Goal: Task Accomplishment & Management: Use online tool/utility

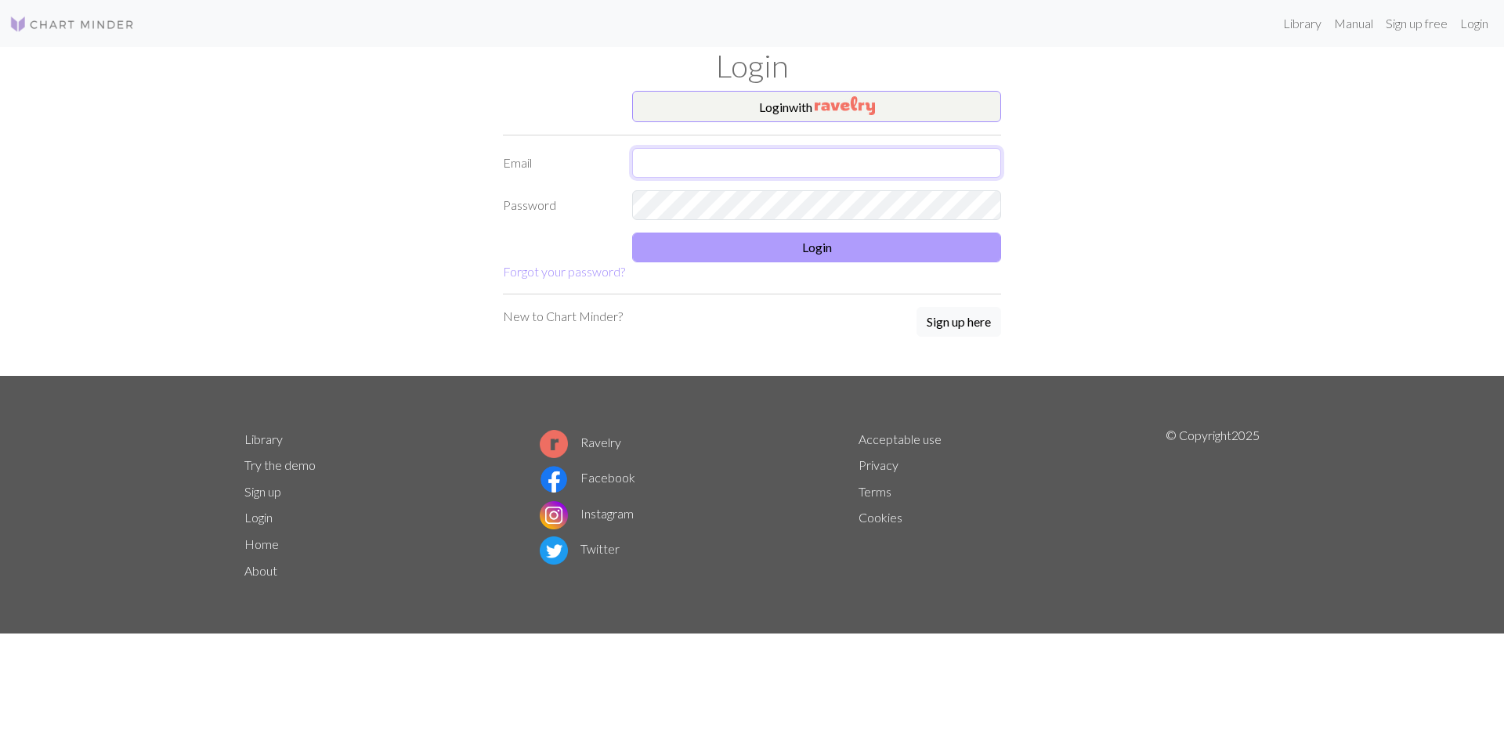
type input "[EMAIL_ADDRESS][DOMAIN_NAME]"
click at [814, 247] on button "Login" at bounding box center [816, 248] width 369 height 30
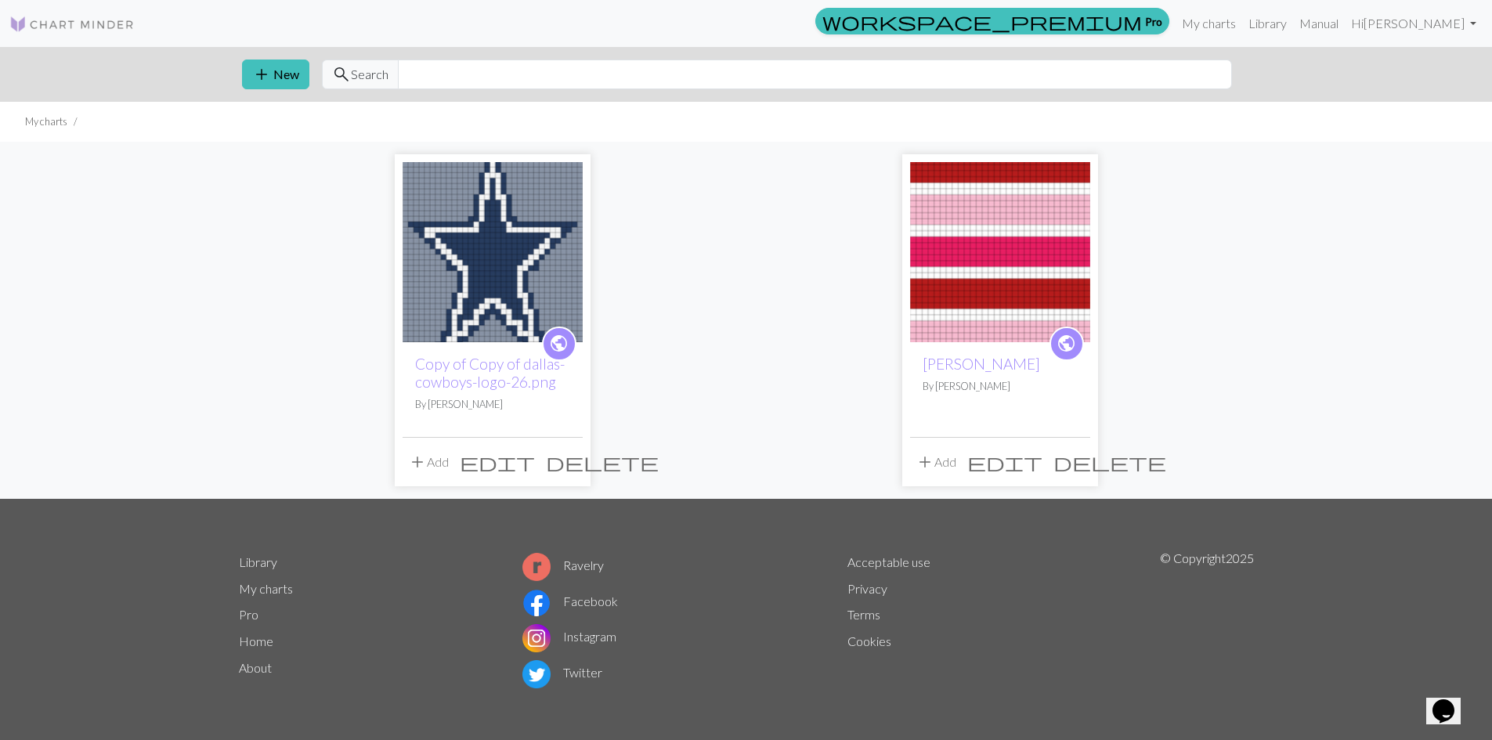
click at [1004, 226] on img at bounding box center [1000, 252] width 180 height 180
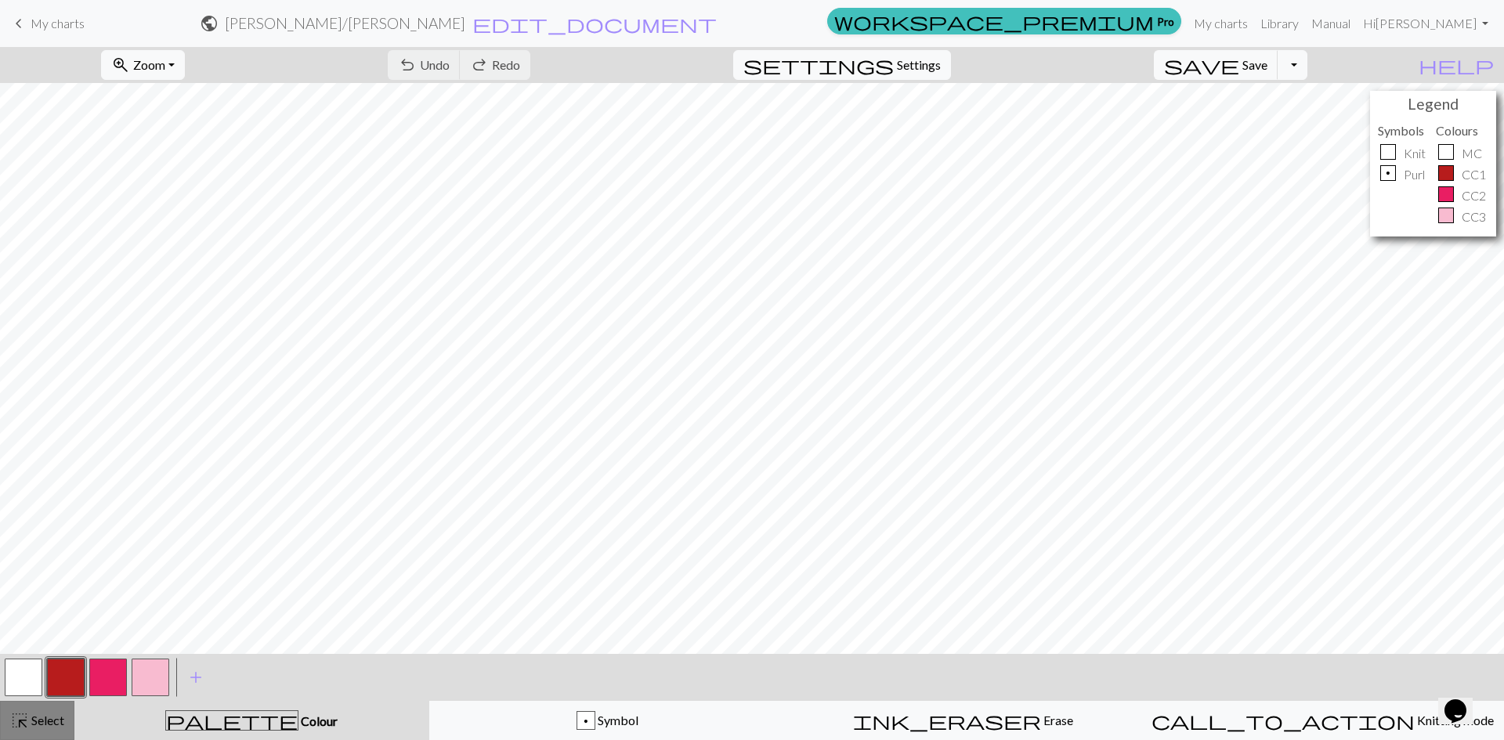
click at [49, 721] on span "Select" at bounding box center [46, 720] width 35 height 15
click at [20, 719] on span "highlight_alt" at bounding box center [19, 721] width 19 height 22
click at [934, 68] on span "Settings" at bounding box center [919, 65] width 44 height 19
select select "aran"
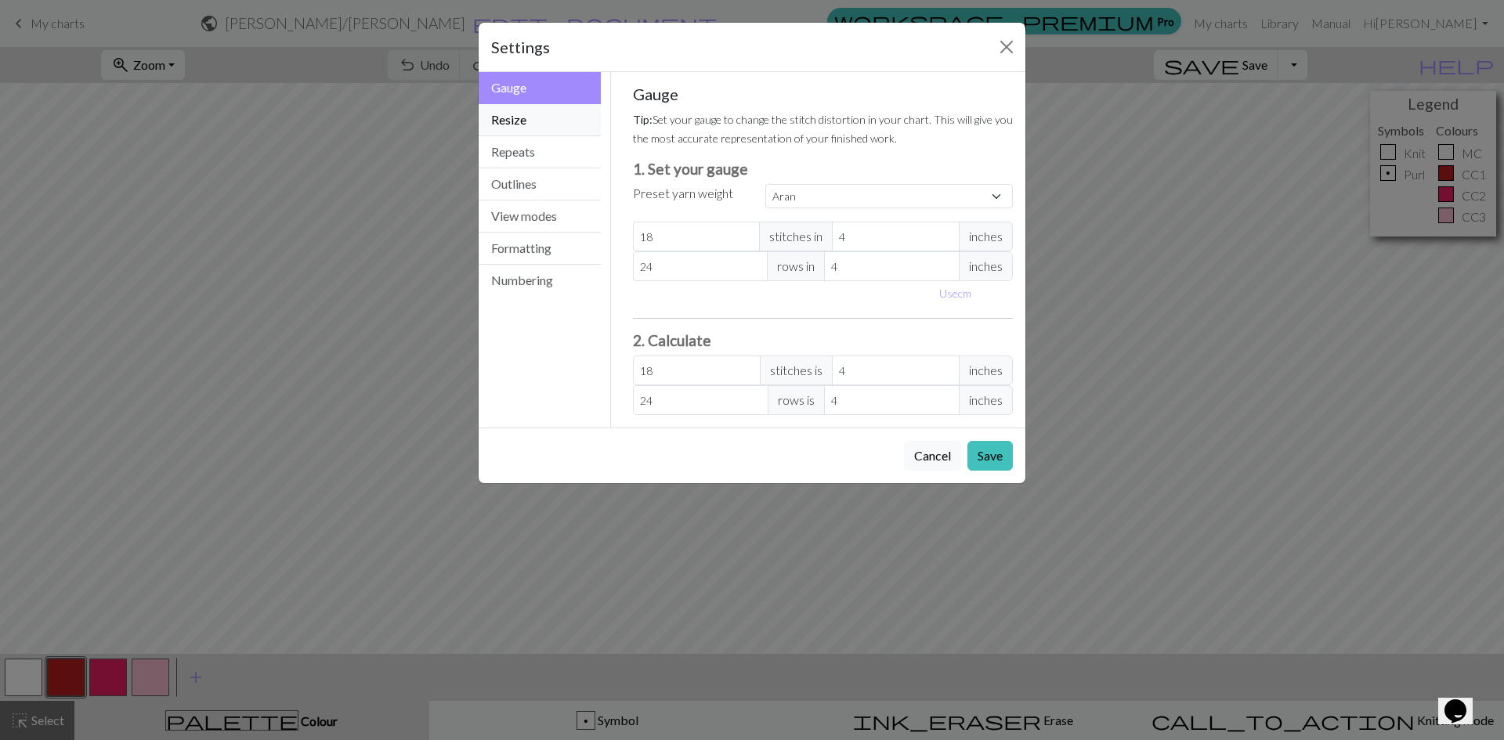
click at [539, 126] on button "Resize" at bounding box center [540, 120] width 122 height 32
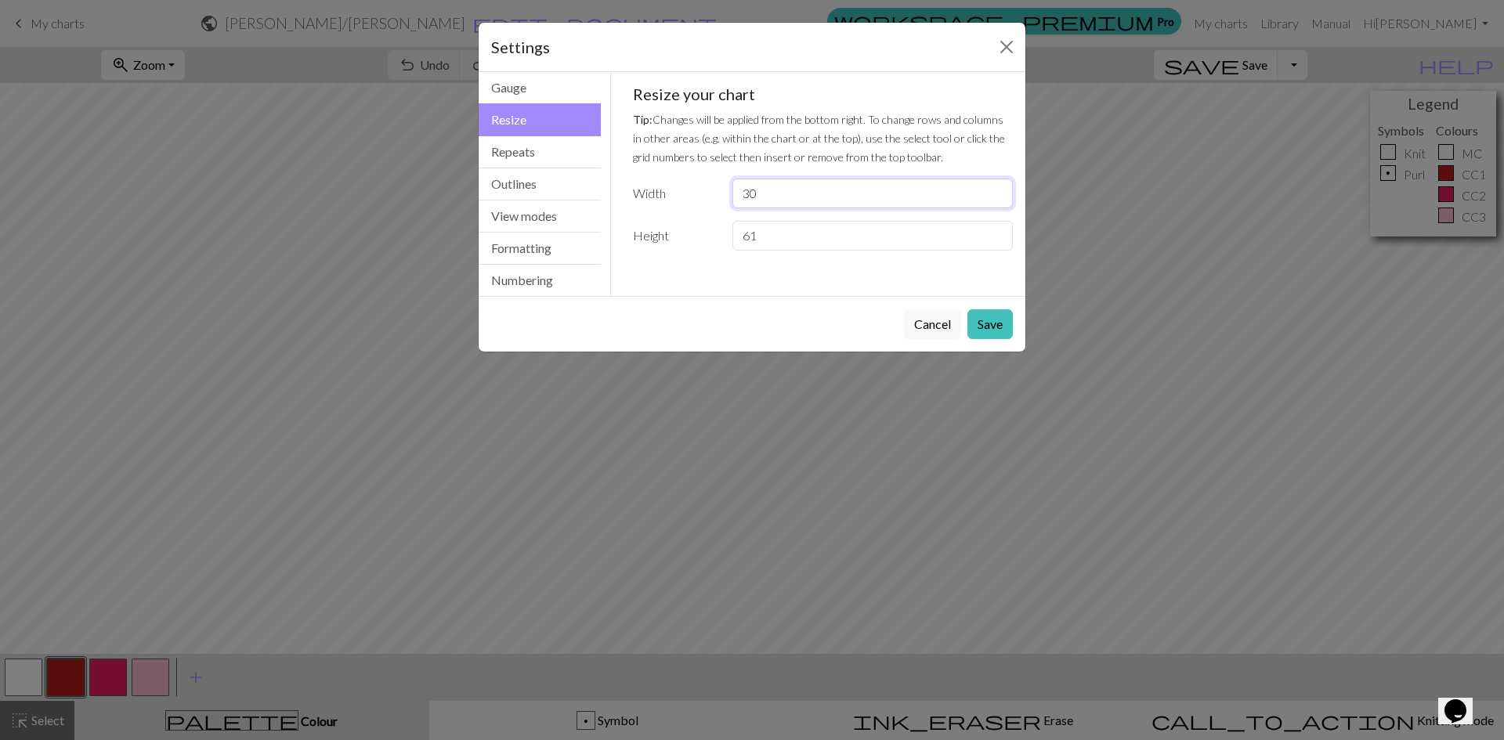
click at [790, 198] on input "30" at bounding box center [872, 194] width 280 height 30
drag, startPoint x: 798, startPoint y: 191, endPoint x: 730, endPoint y: 193, distance: 68.2
click at [730, 193] on div "30" at bounding box center [872, 194] width 299 height 30
type input "25"
click at [985, 319] on button "Save" at bounding box center [989, 324] width 45 height 30
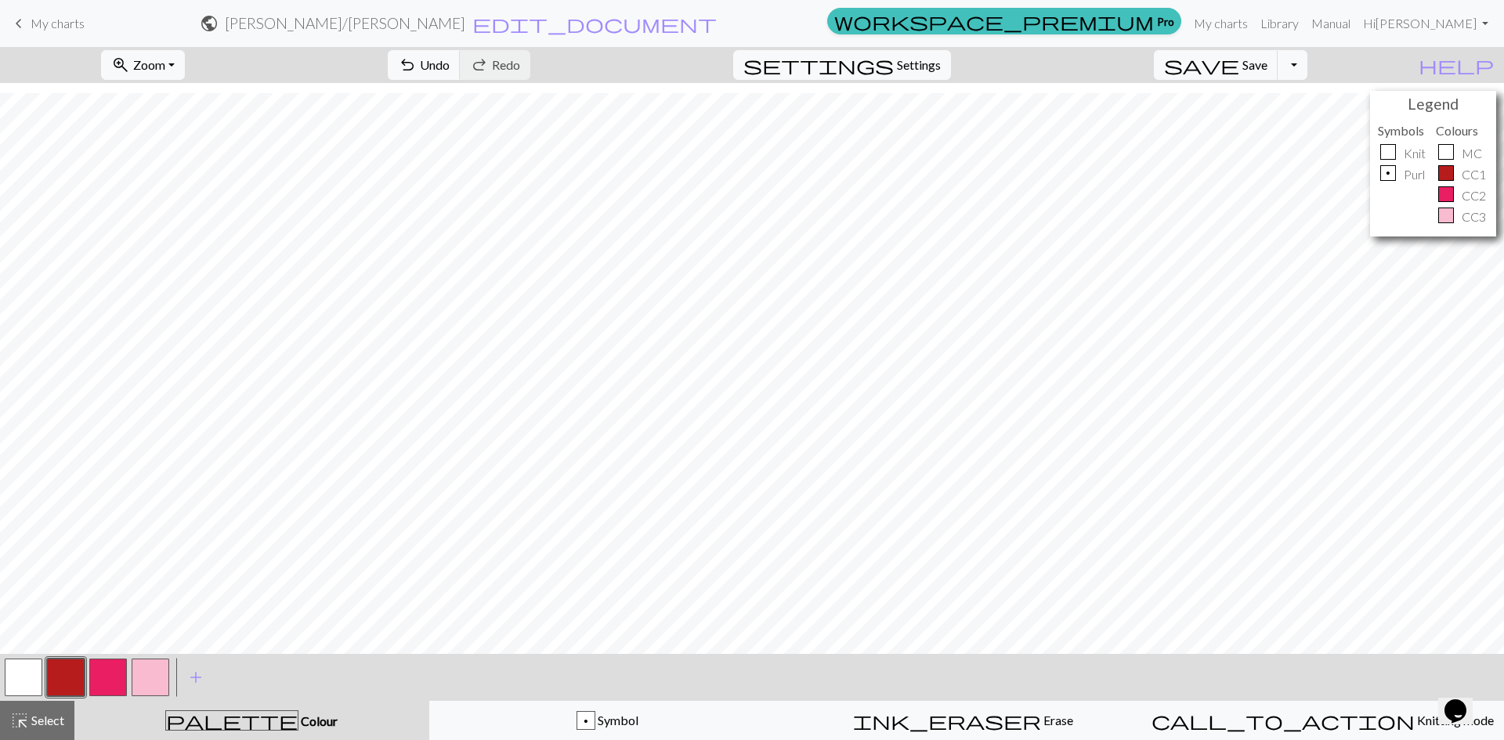
scroll to position [313, 0]
click at [940, 60] on span "Settings" at bounding box center [919, 65] width 44 height 19
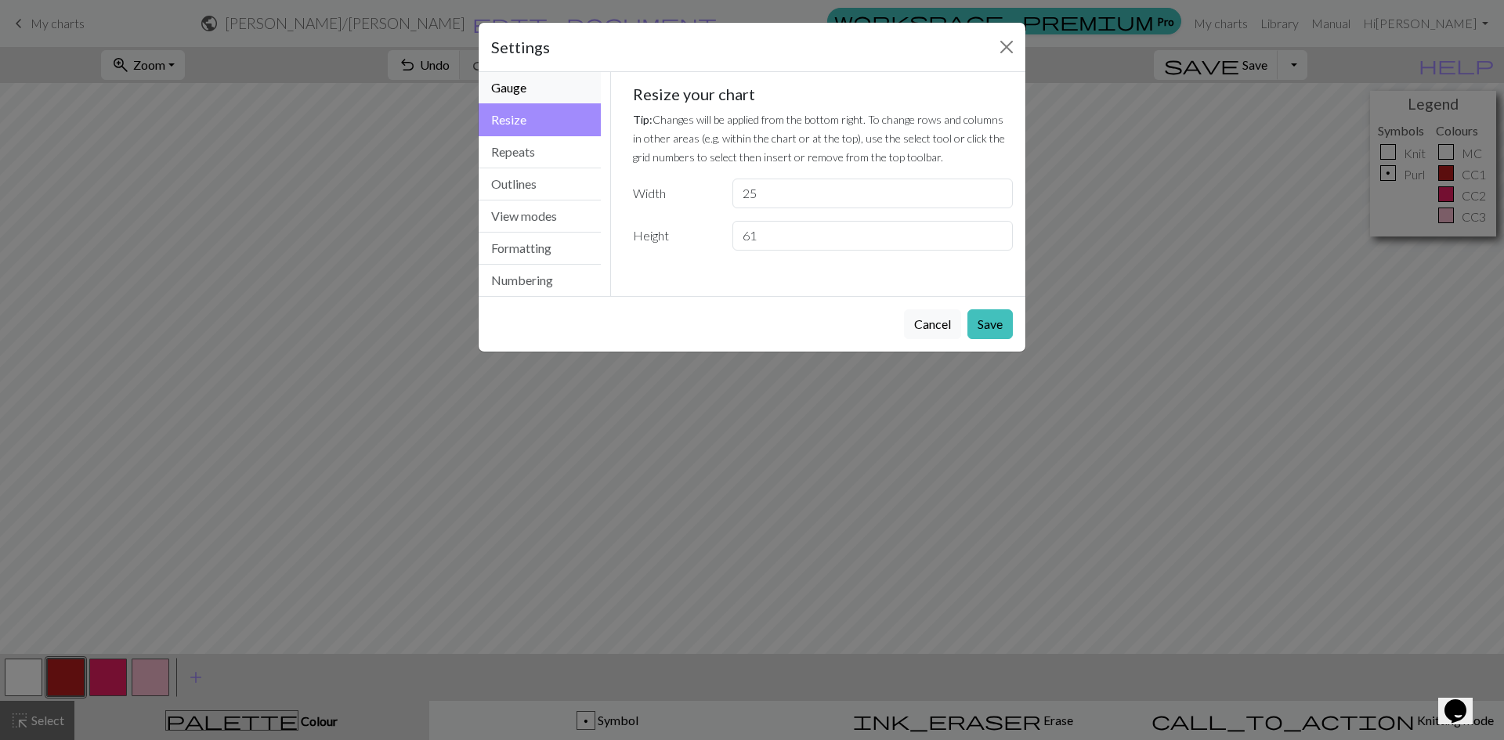
click at [542, 92] on button "Gauge" at bounding box center [540, 88] width 122 height 32
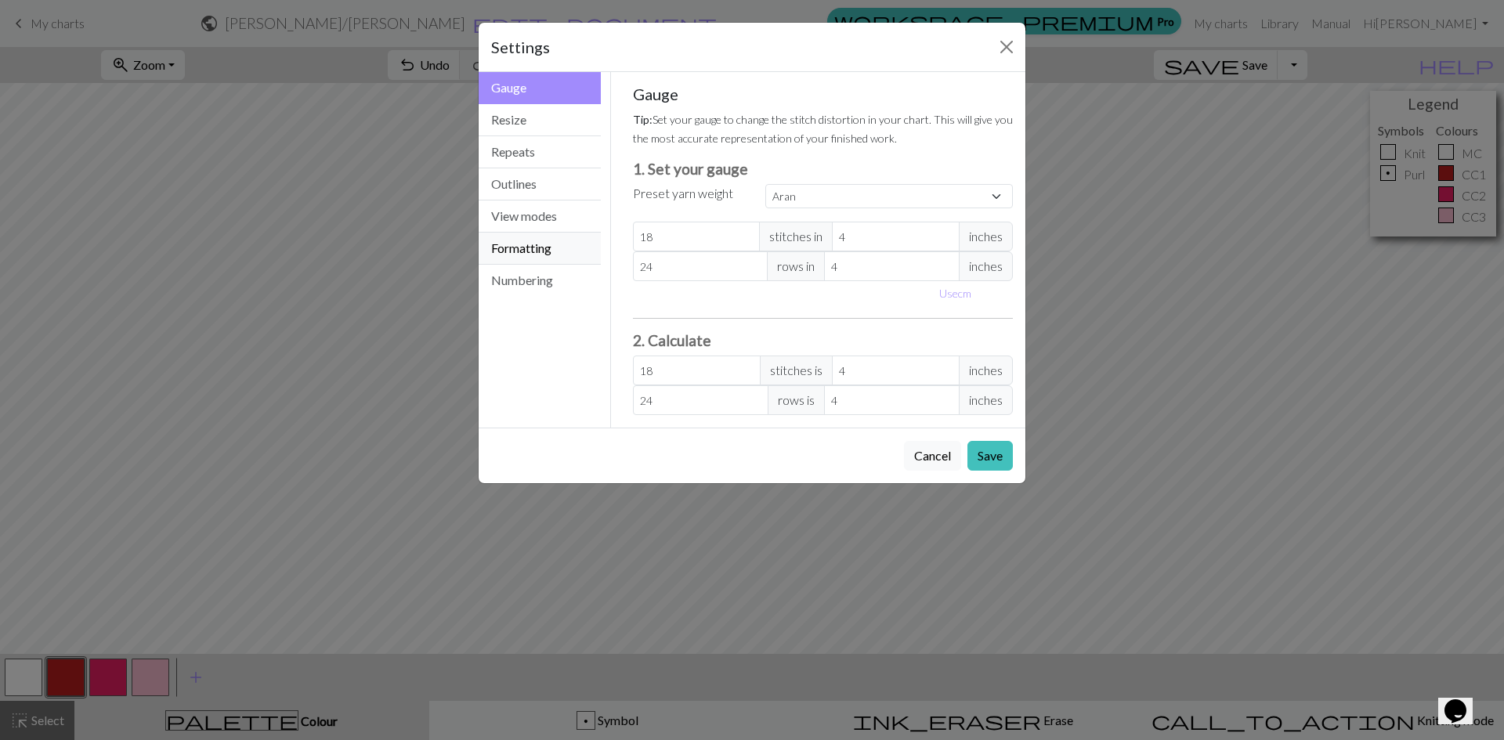
click at [550, 247] on button "Formatting" at bounding box center [540, 249] width 122 height 32
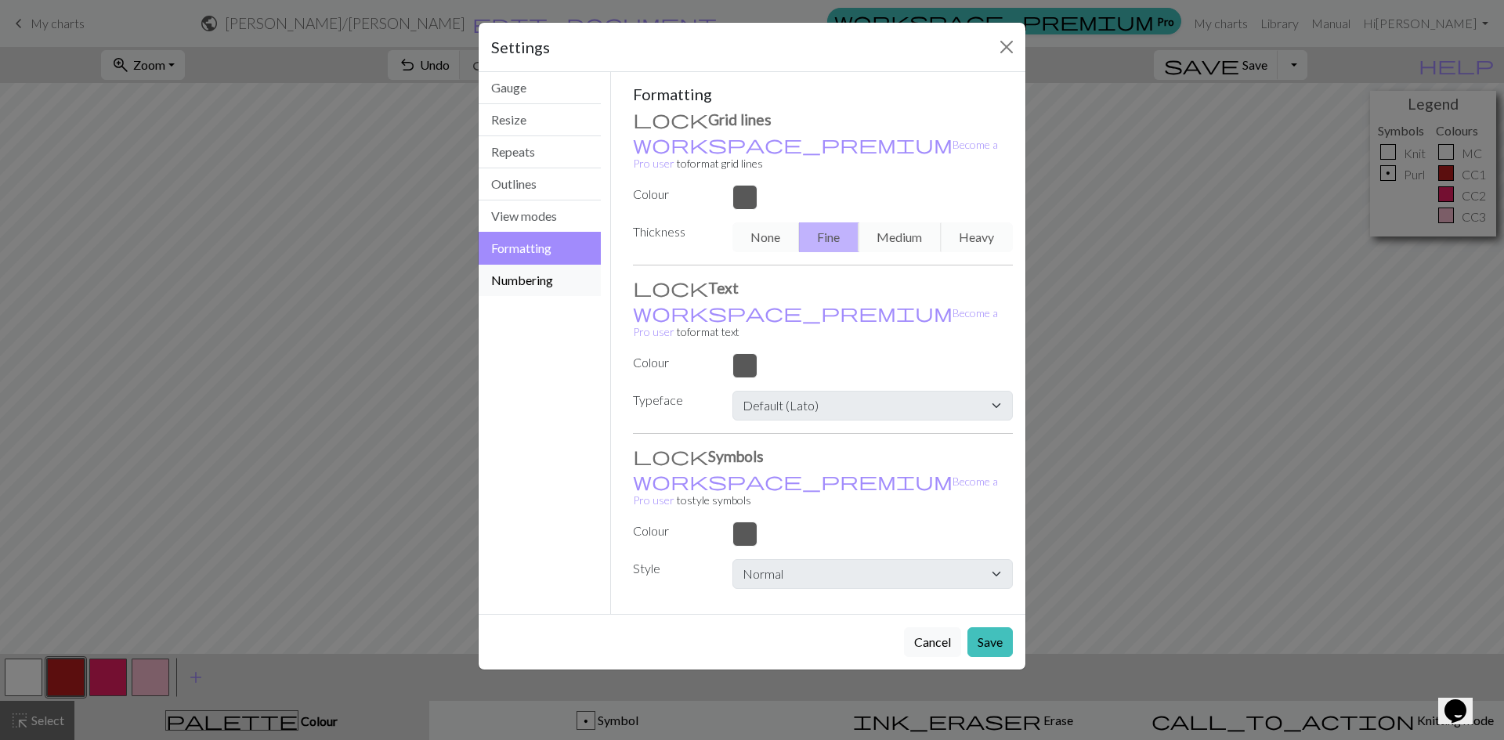
click at [536, 275] on button "Numbering" at bounding box center [540, 280] width 122 height 31
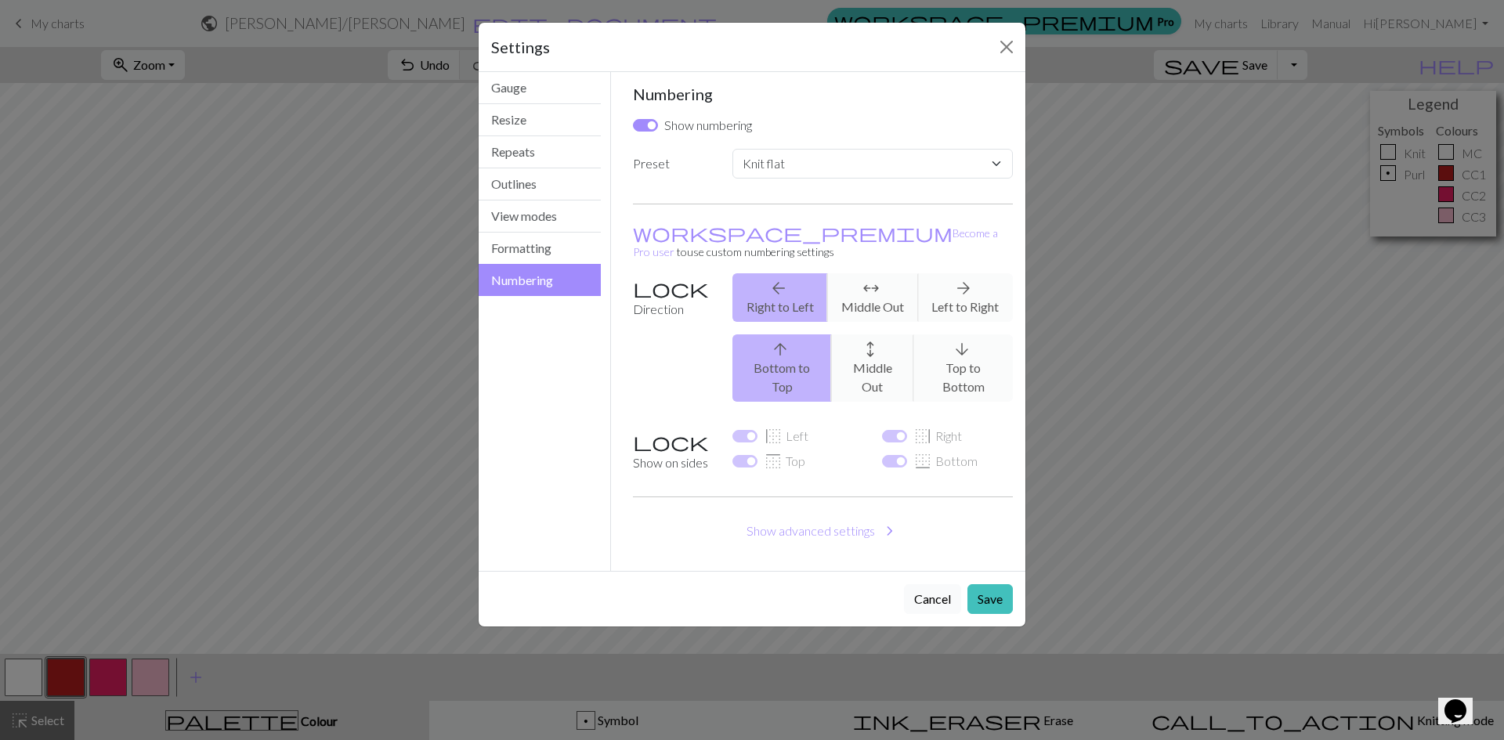
click at [932, 584] on button "Cancel" at bounding box center [932, 599] width 57 height 30
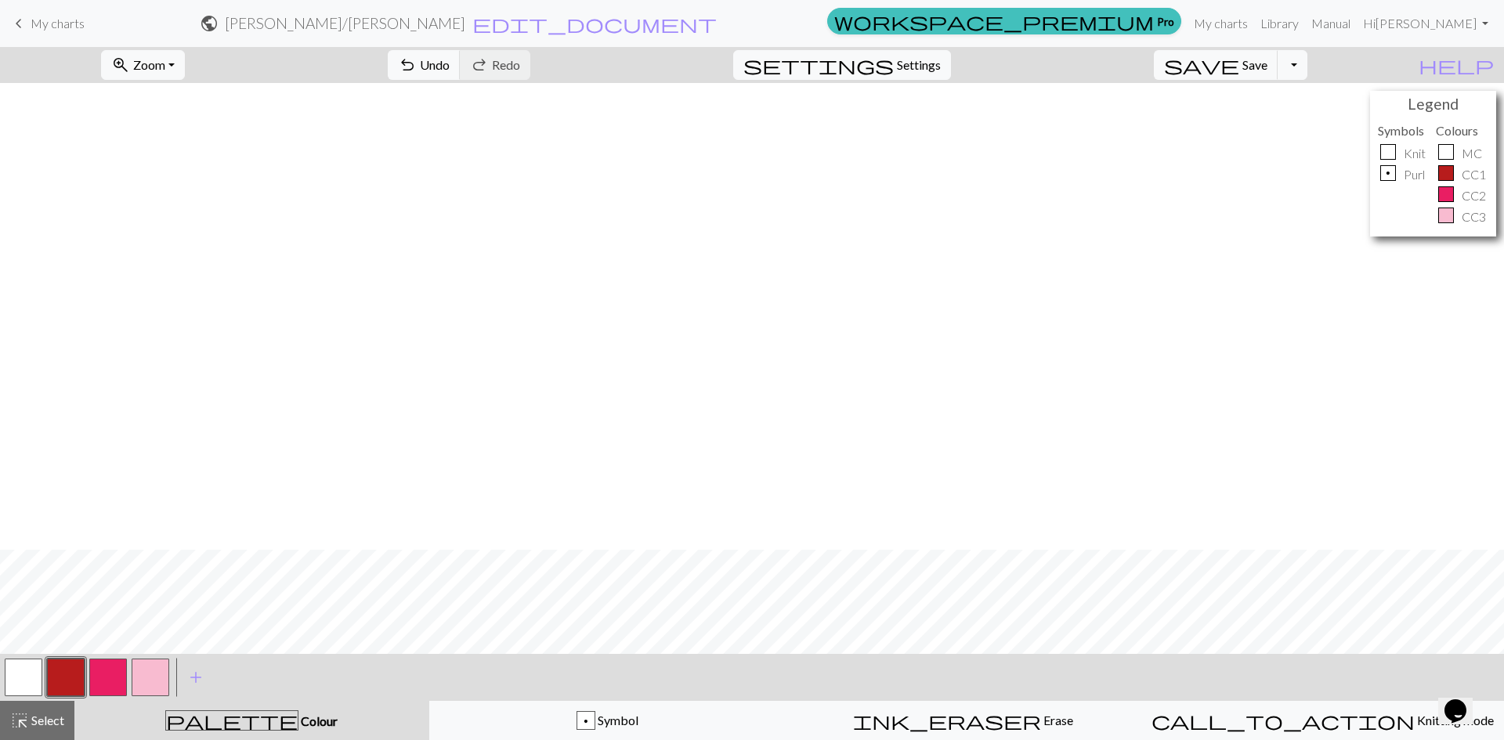
scroll to position [467, 0]
click at [185, 60] on button "zoom_in Zoom Zoom" at bounding box center [143, 65] width 84 height 30
click at [179, 193] on button "50%" at bounding box center [164, 187] width 124 height 25
click at [185, 64] on button "zoom_in Zoom Zoom" at bounding box center [143, 65] width 84 height 30
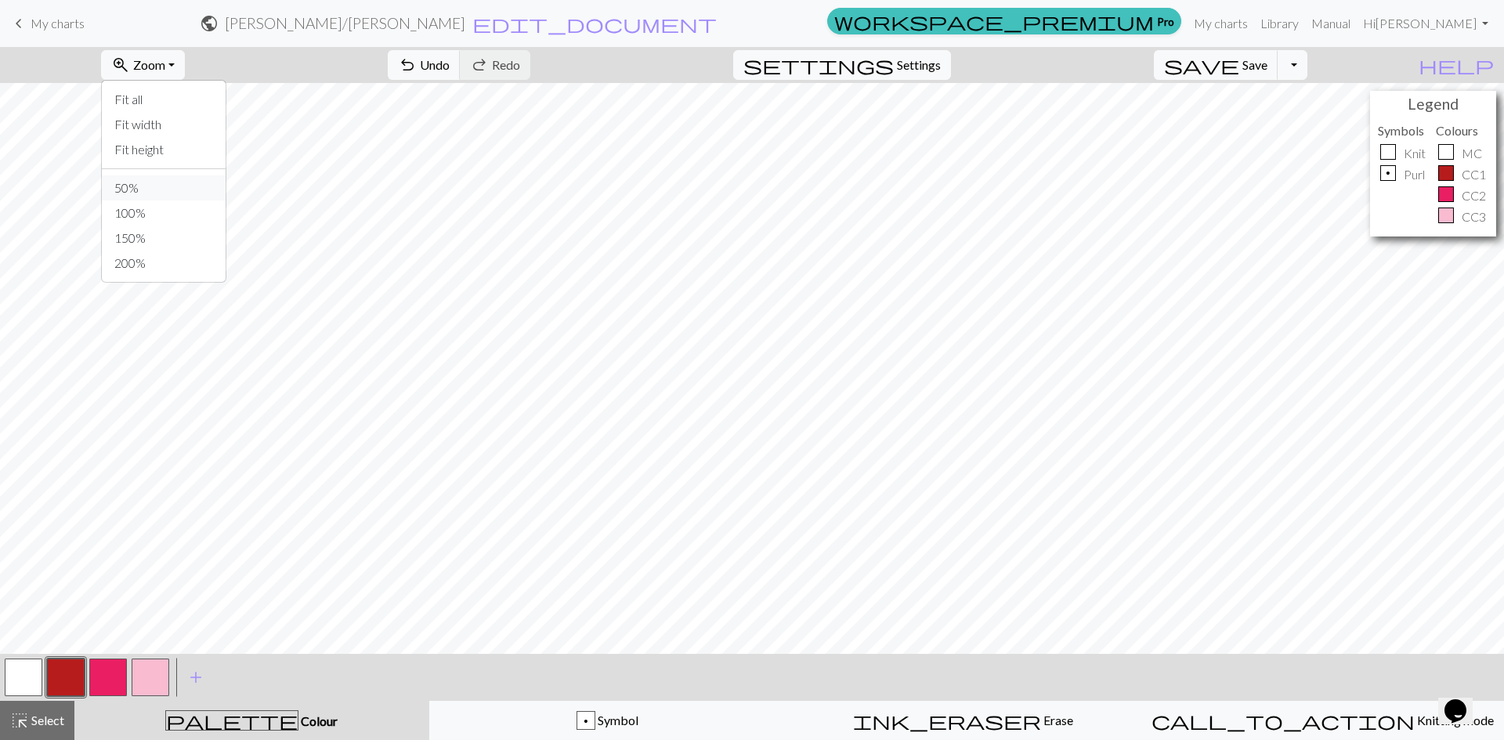
click at [168, 200] on button "50%" at bounding box center [164, 187] width 124 height 25
click at [165, 66] on span "Zoom" at bounding box center [149, 64] width 32 height 15
click at [163, 208] on button "100%" at bounding box center [164, 213] width 124 height 25
click at [14, 674] on button "button" at bounding box center [24, 678] width 38 height 38
click at [941, 64] on span "Settings" at bounding box center [919, 65] width 44 height 19
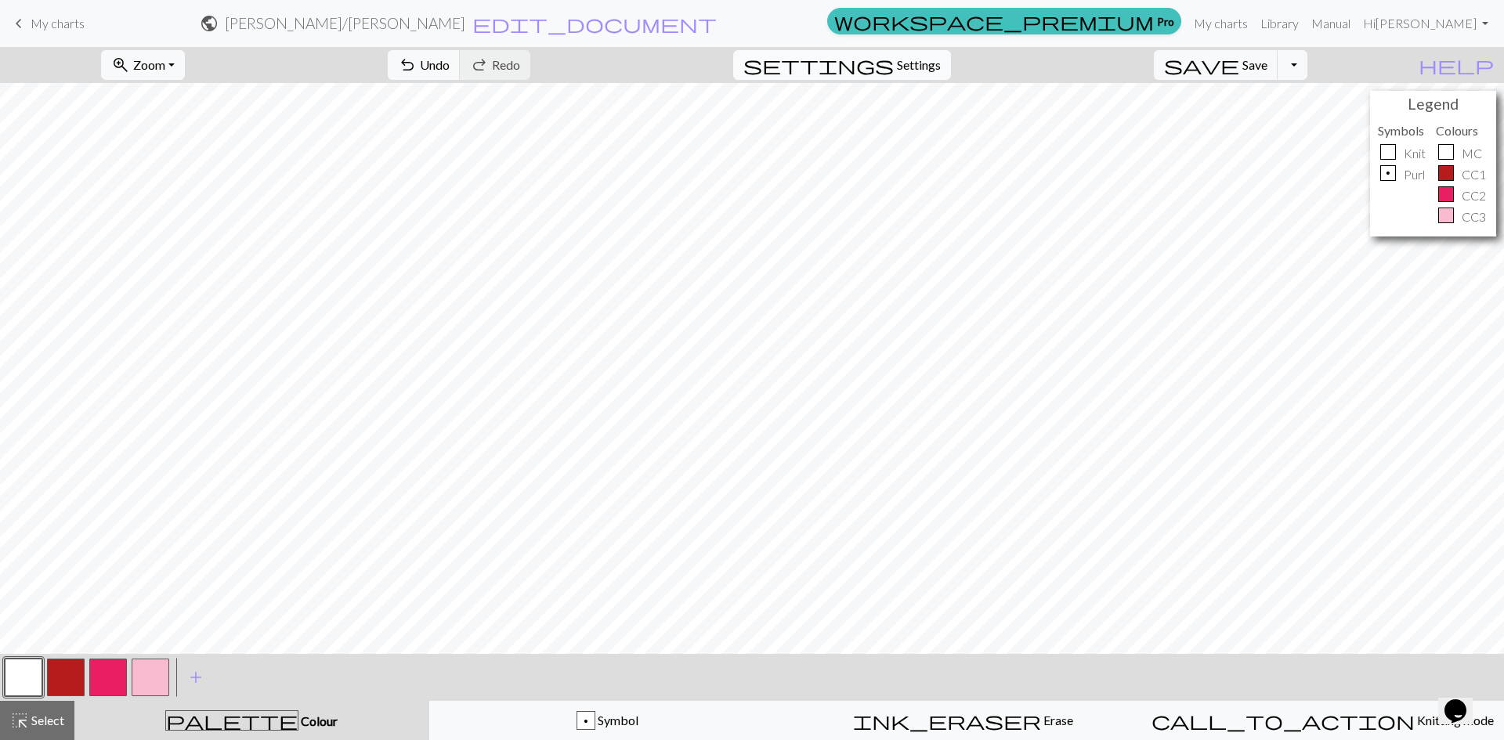
select select "flat"
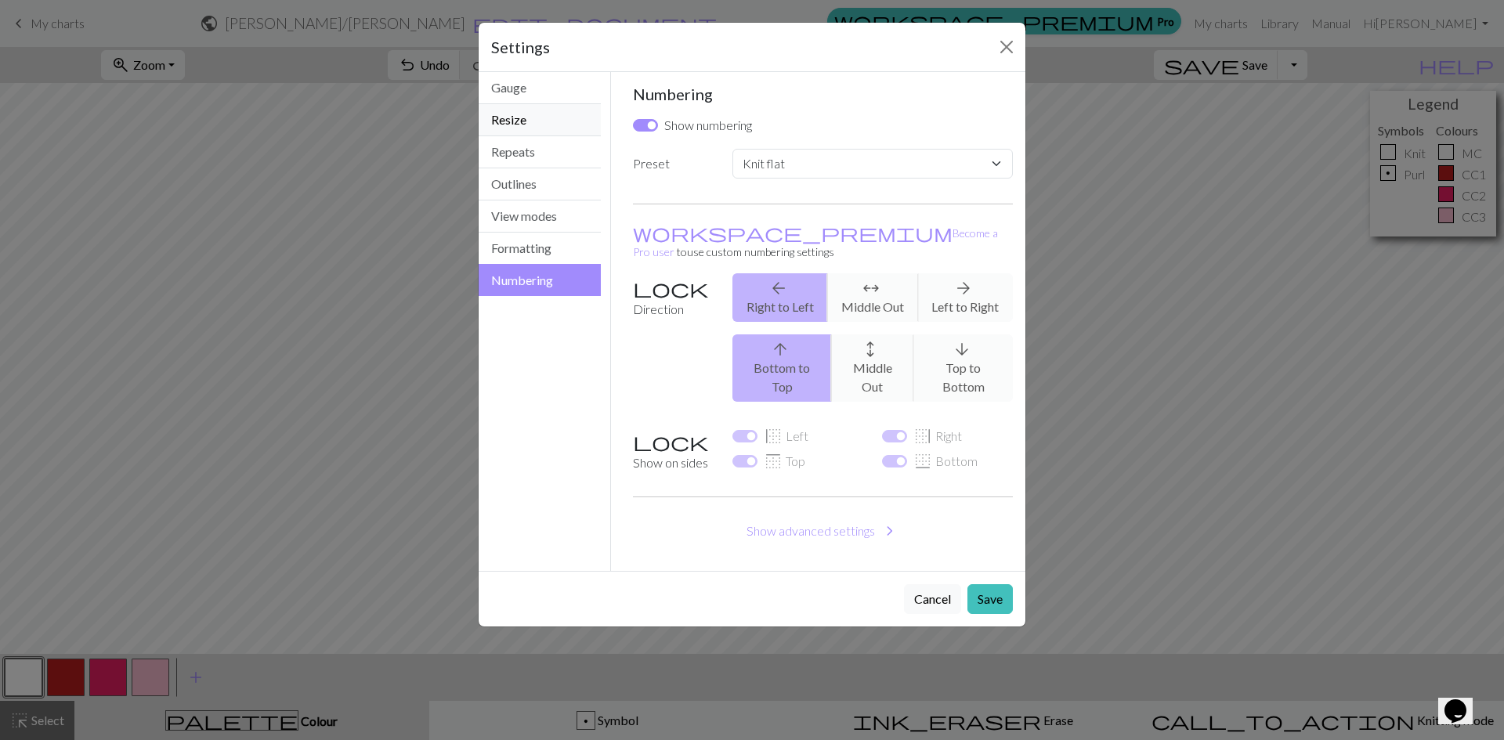
drag, startPoint x: 513, startPoint y: 117, endPoint x: 569, endPoint y: 126, distance: 56.4
click at [514, 117] on button "Resize" at bounding box center [540, 120] width 122 height 32
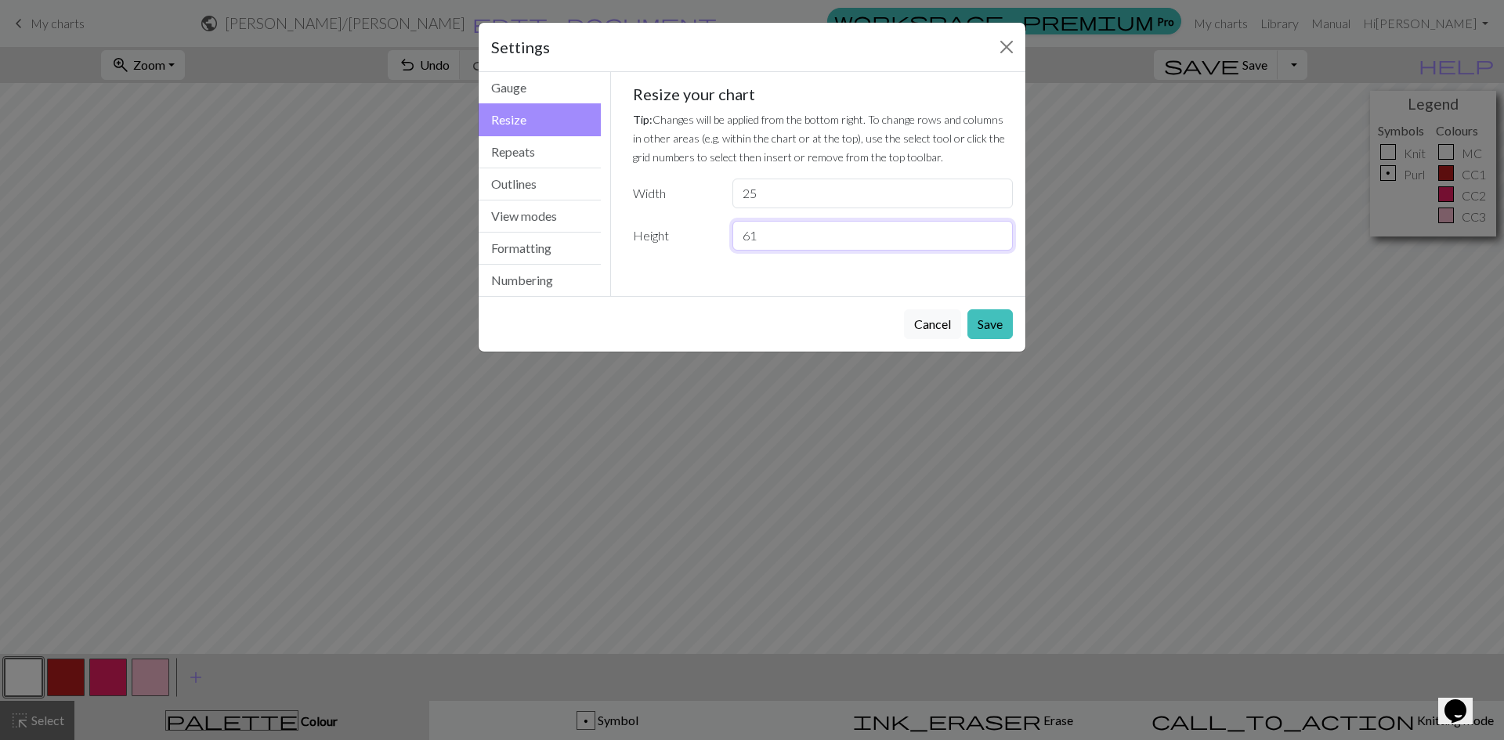
drag, startPoint x: 779, startPoint y: 231, endPoint x: 728, endPoint y: 230, distance: 51.7
click at [728, 230] on div "61" at bounding box center [872, 236] width 299 height 30
type input "50"
click at [982, 318] on button "Save" at bounding box center [989, 324] width 45 height 30
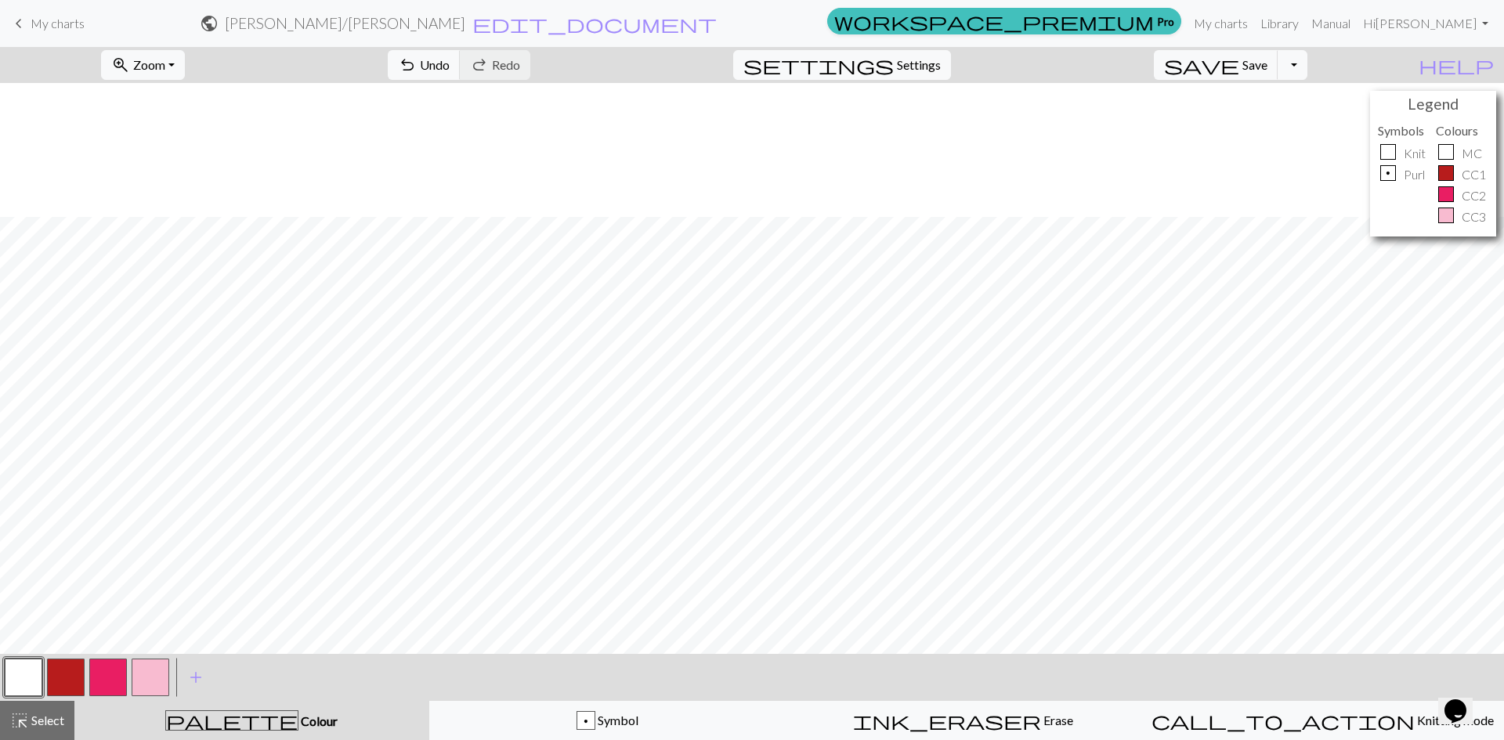
scroll to position [157, 0]
click at [417, 71] on span "undo" at bounding box center [407, 65] width 19 height 22
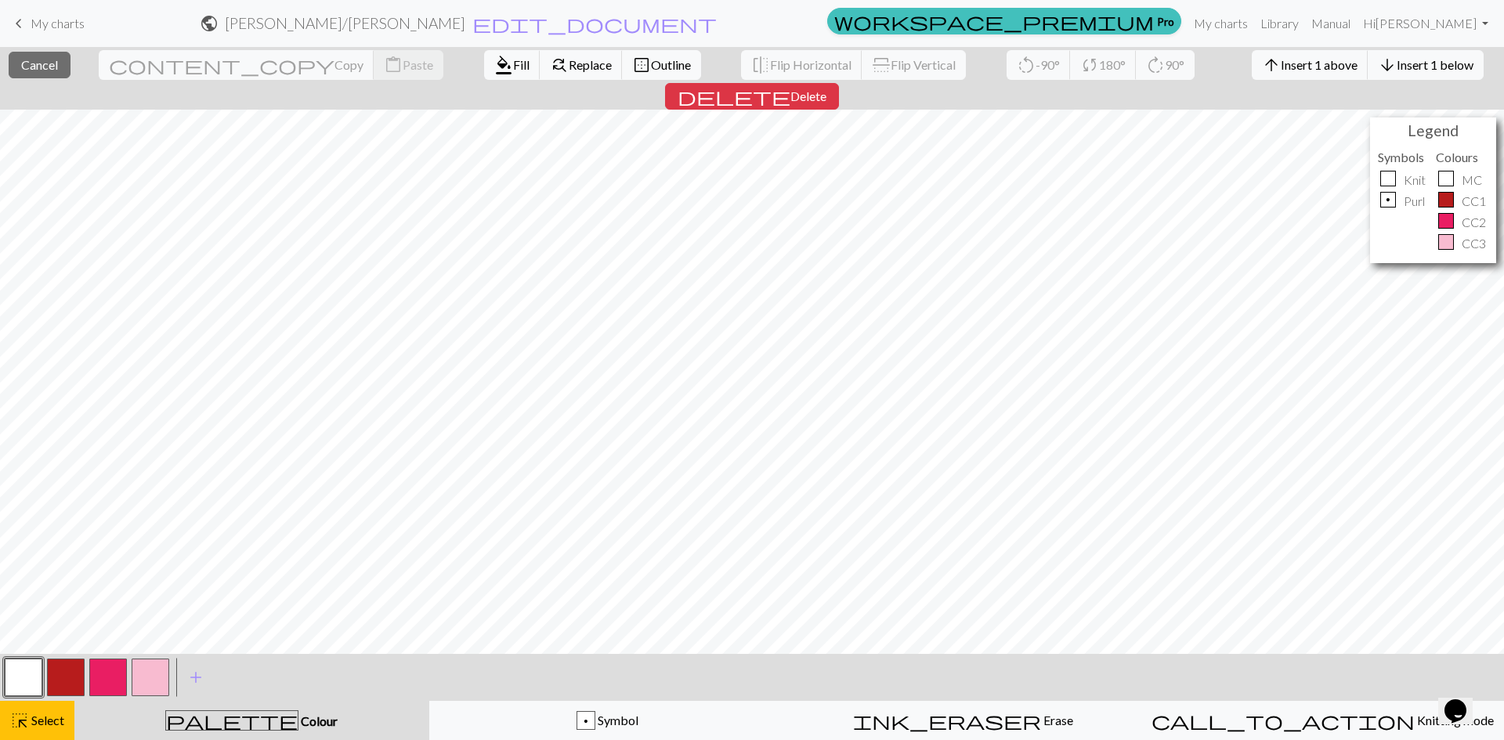
click at [27, 667] on button "button" at bounding box center [24, 678] width 38 height 38
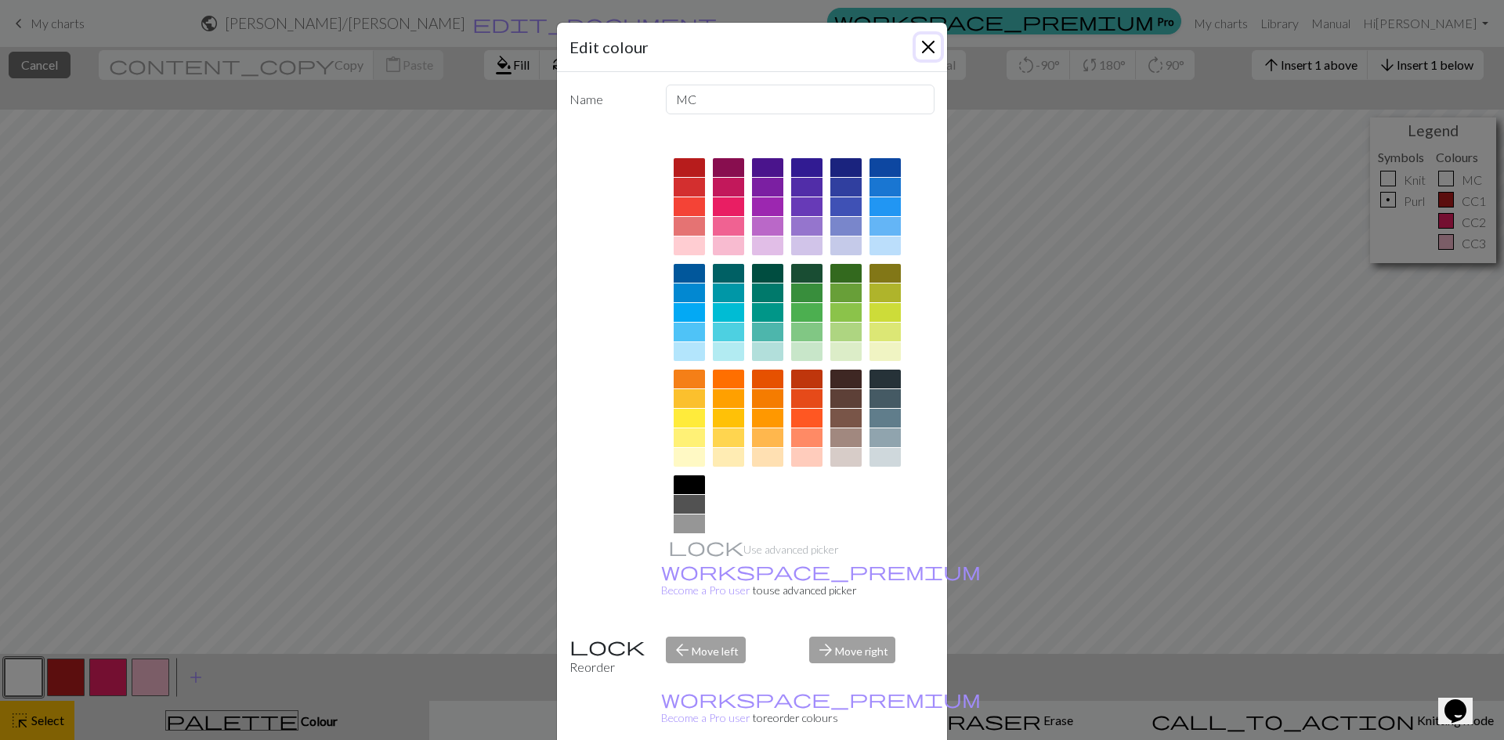
click at [920, 38] on button "Close" at bounding box center [928, 46] width 25 height 25
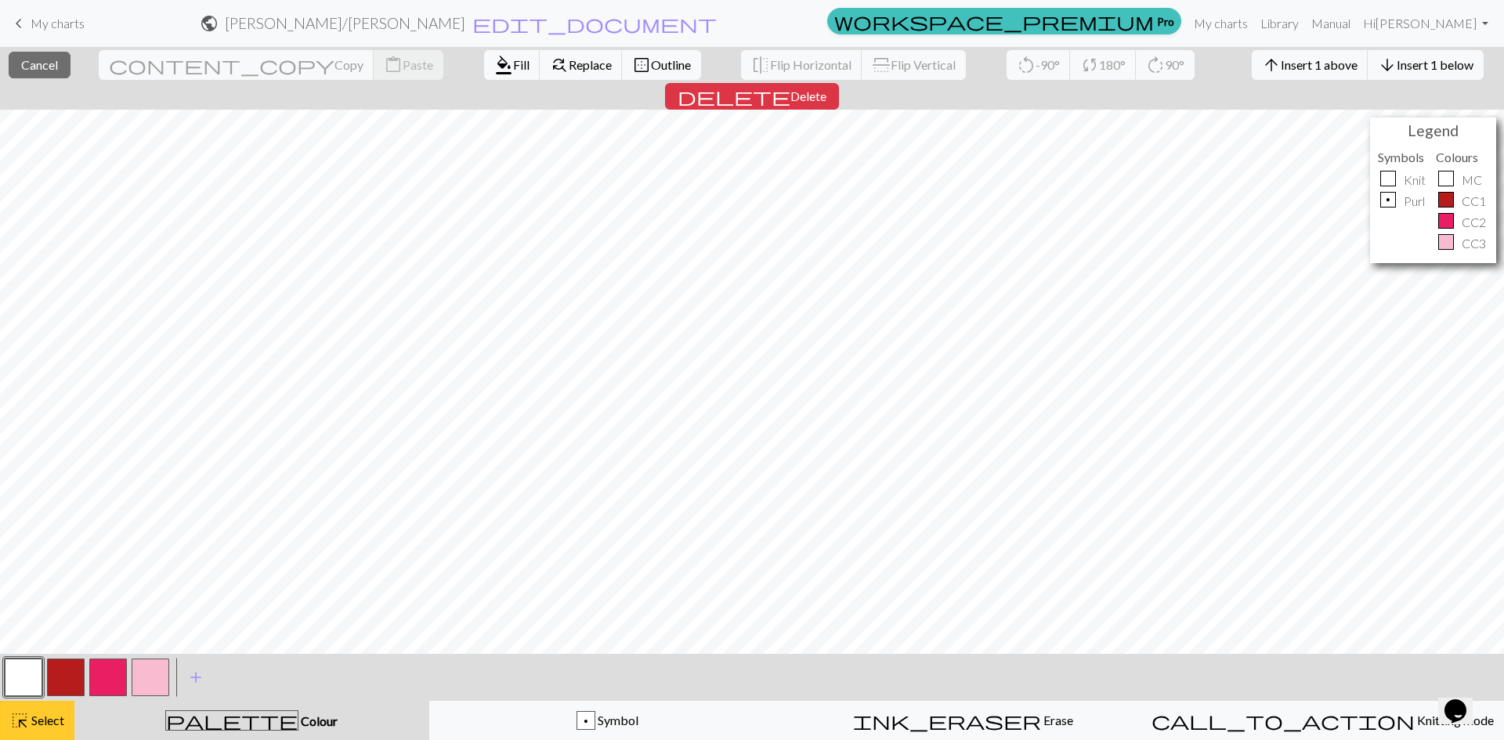
click at [30, 722] on span "Select" at bounding box center [46, 720] width 35 height 15
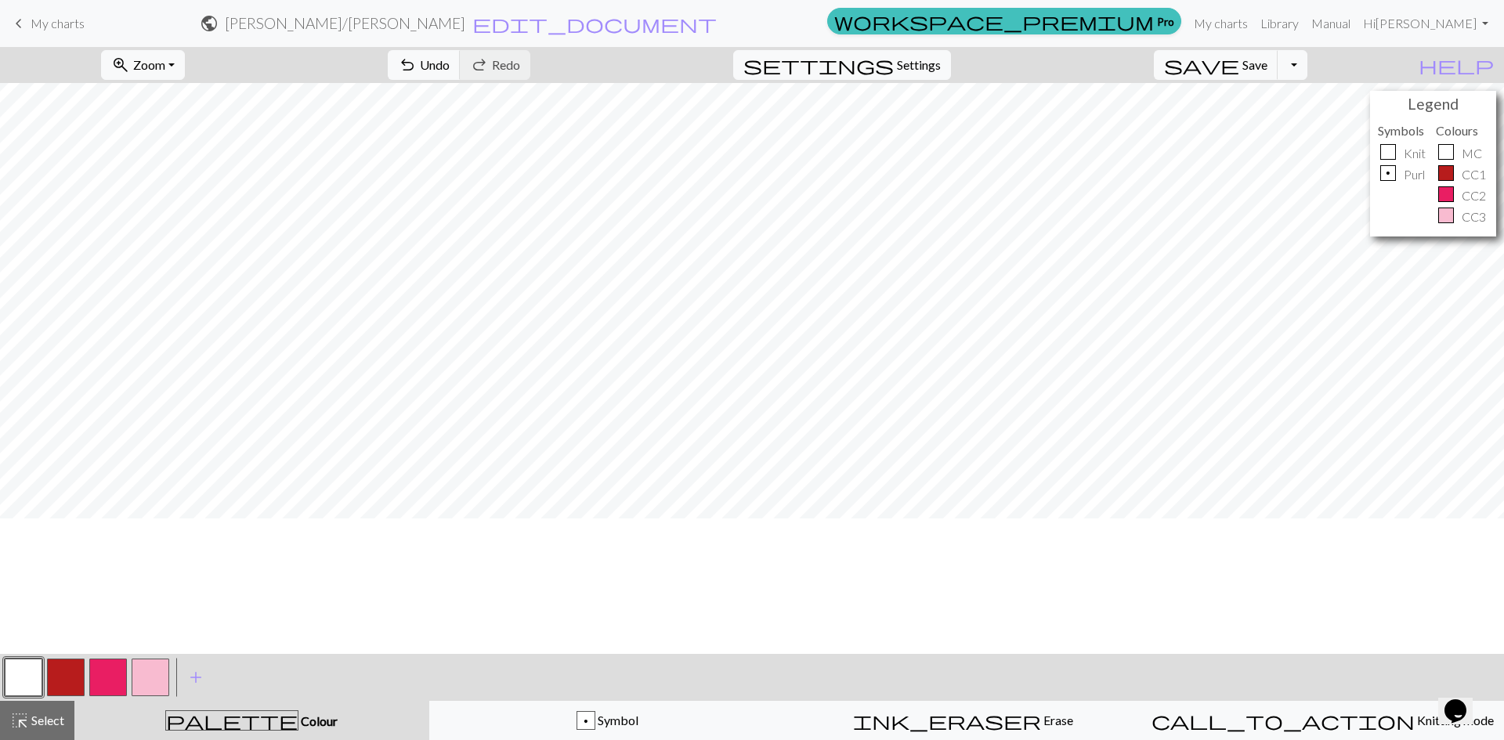
scroll to position [0, 0]
click at [109, 681] on button "button" at bounding box center [108, 678] width 38 height 38
click at [69, 680] on button "button" at bounding box center [66, 678] width 38 height 38
click at [150, 674] on button "button" at bounding box center [151, 678] width 38 height 38
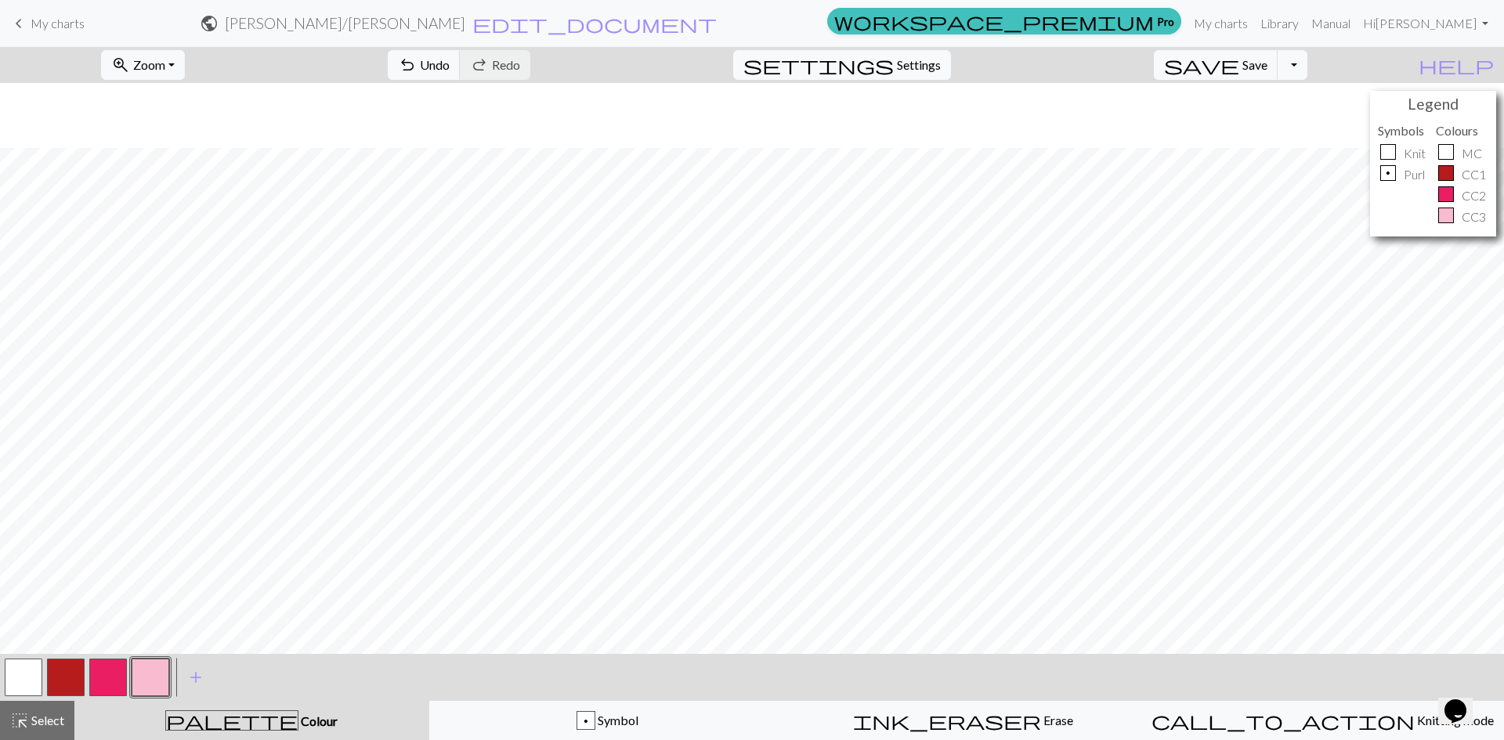
scroll to position [157, 0]
click at [103, 677] on button "button" at bounding box center [108, 678] width 38 height 38
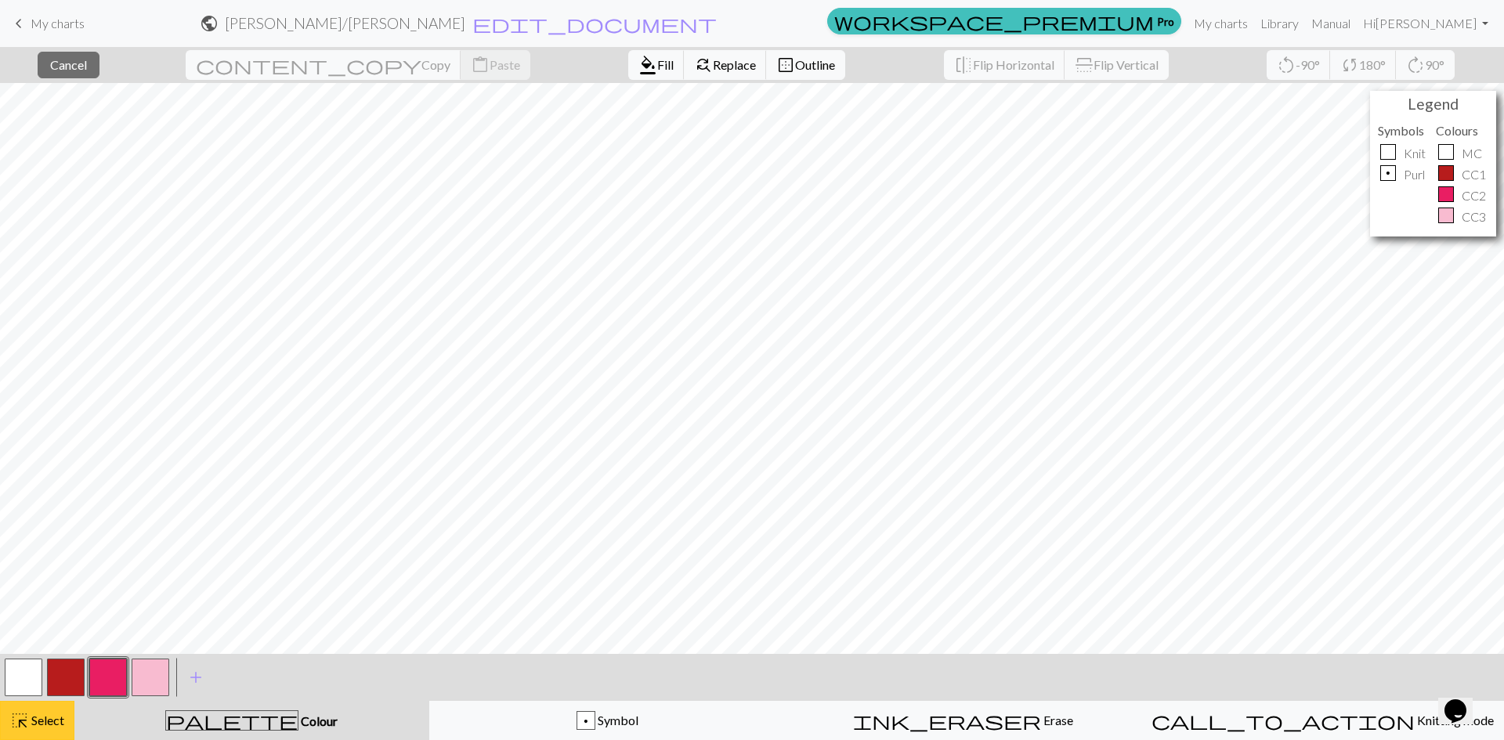
click at [33, 732] on button "highlight_alt Select Select" at bounding box center [37, 720] width 74 height 39
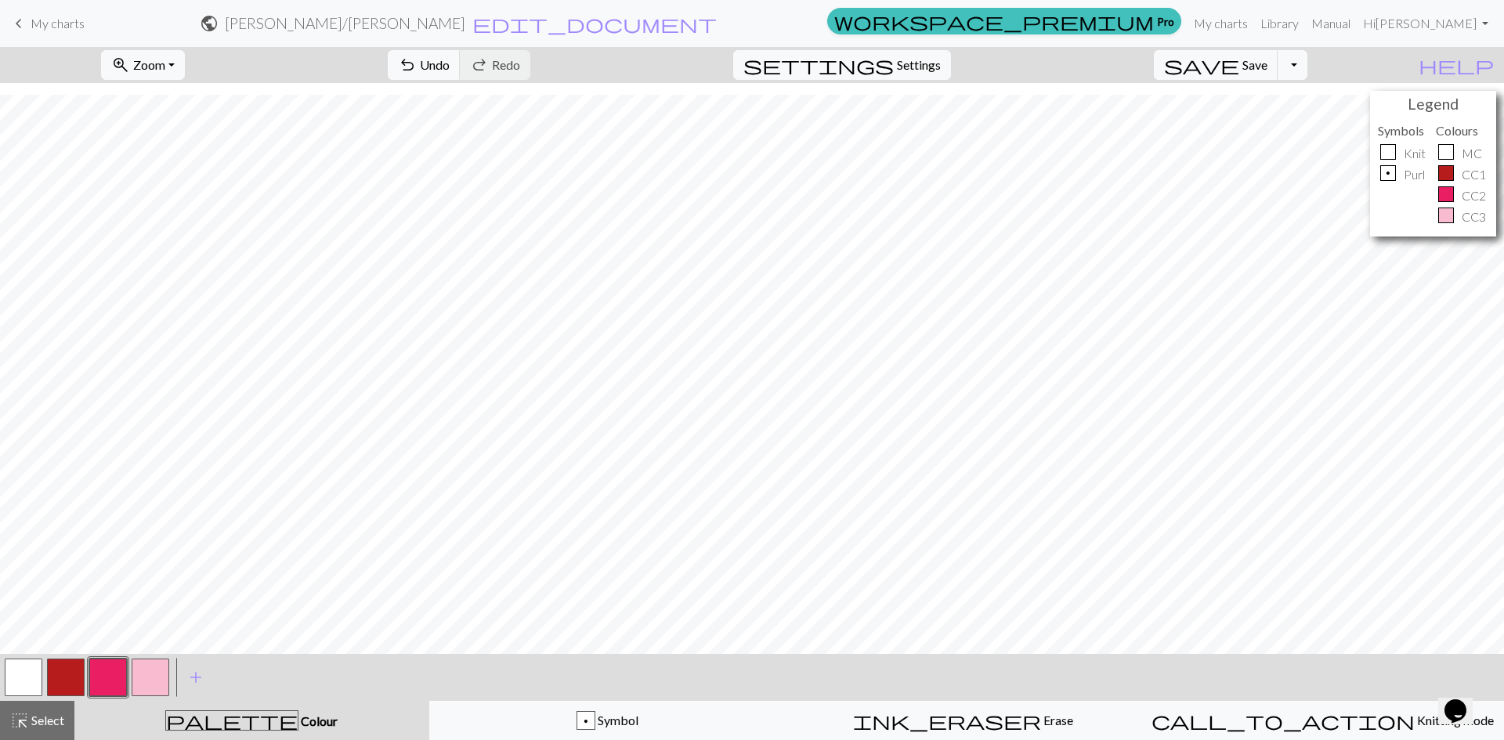
scroll to position [295, 0]
click at [63, 680] on button "button" at bounding box center [66, 678] width 38 height 38
click at [154, 680] on button "button" at bounding box center [151, 678] width 38 height 38
click at [933, 59] on span "Settings" at bounding box center [919, 65] width 44 height 19
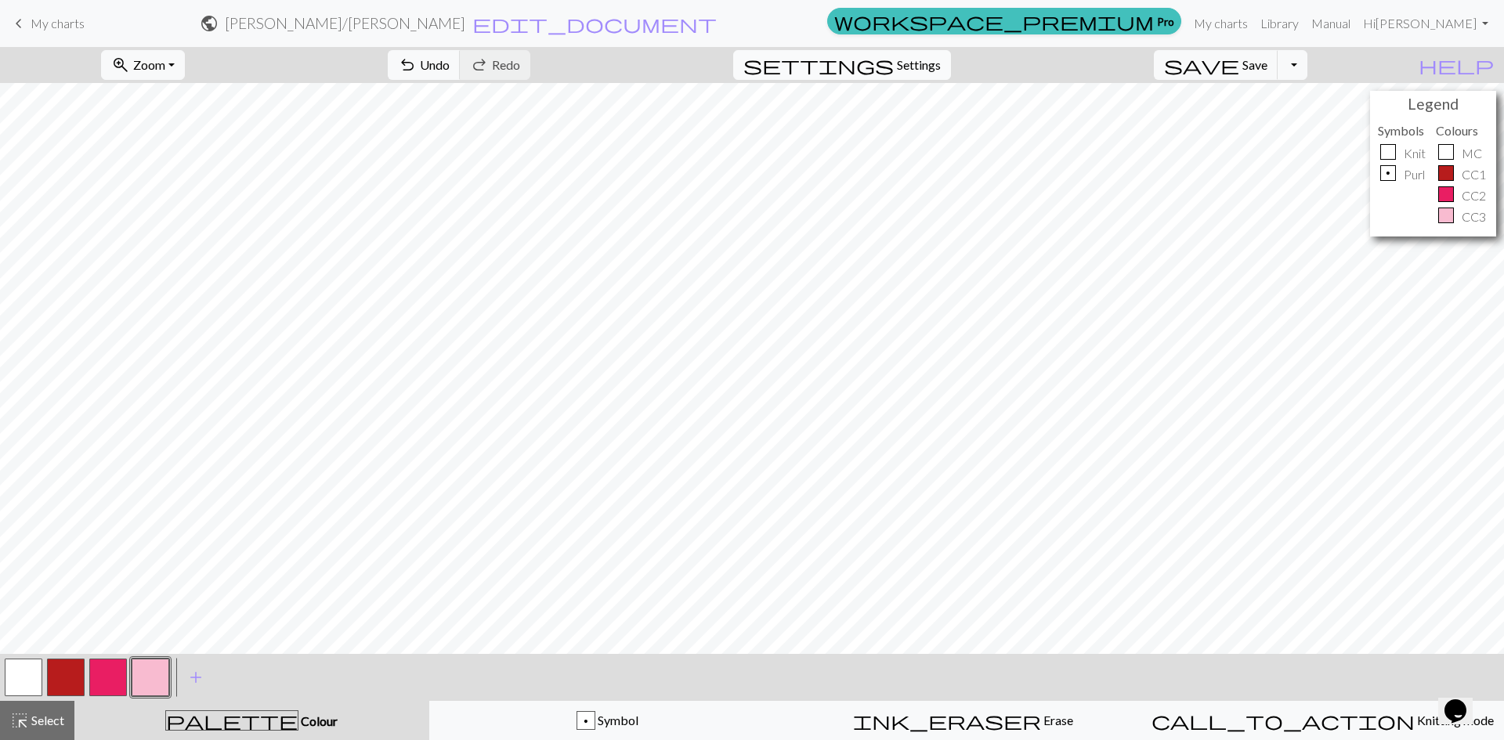
select select "aran"
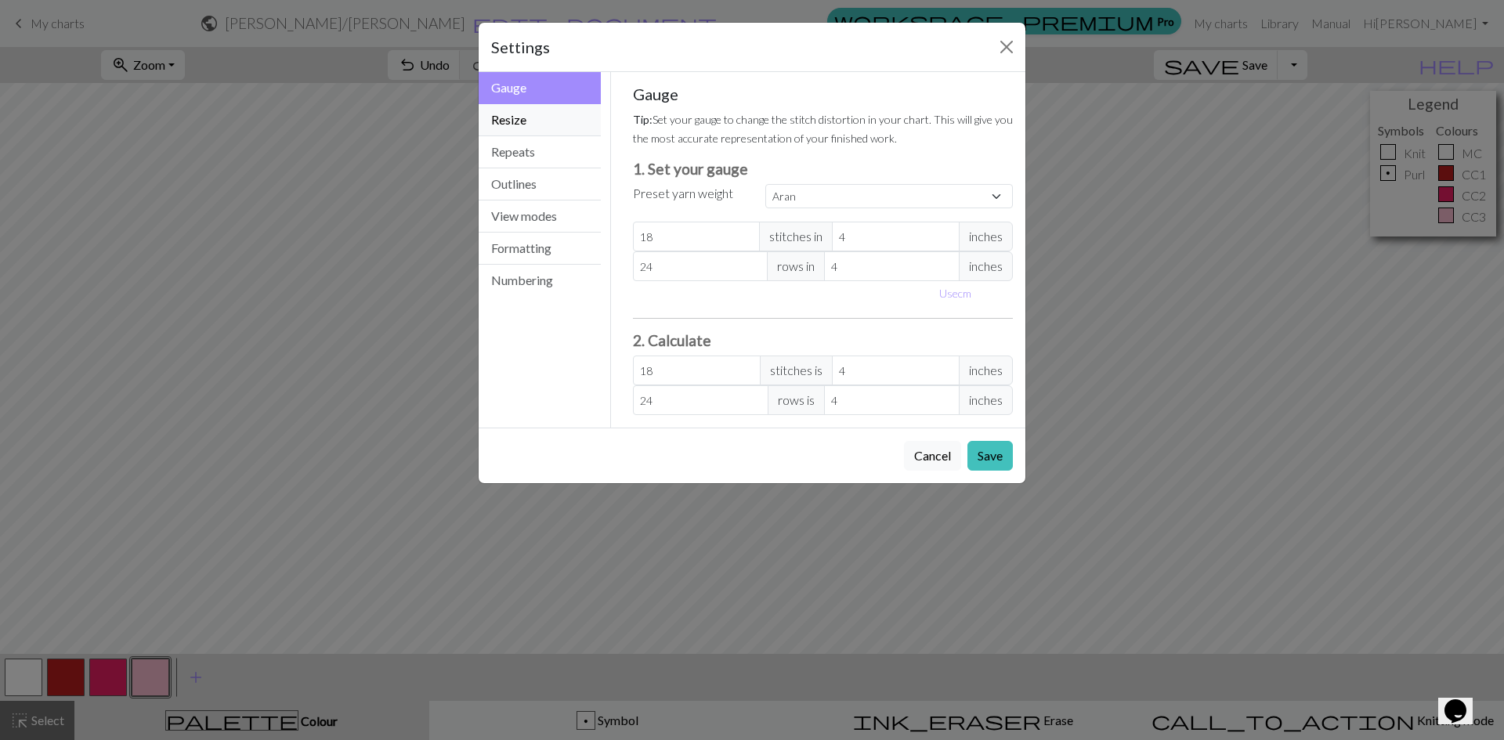
click at [501, 115] on button "Resize" at bounding box center [540, 120] width 122 height 32
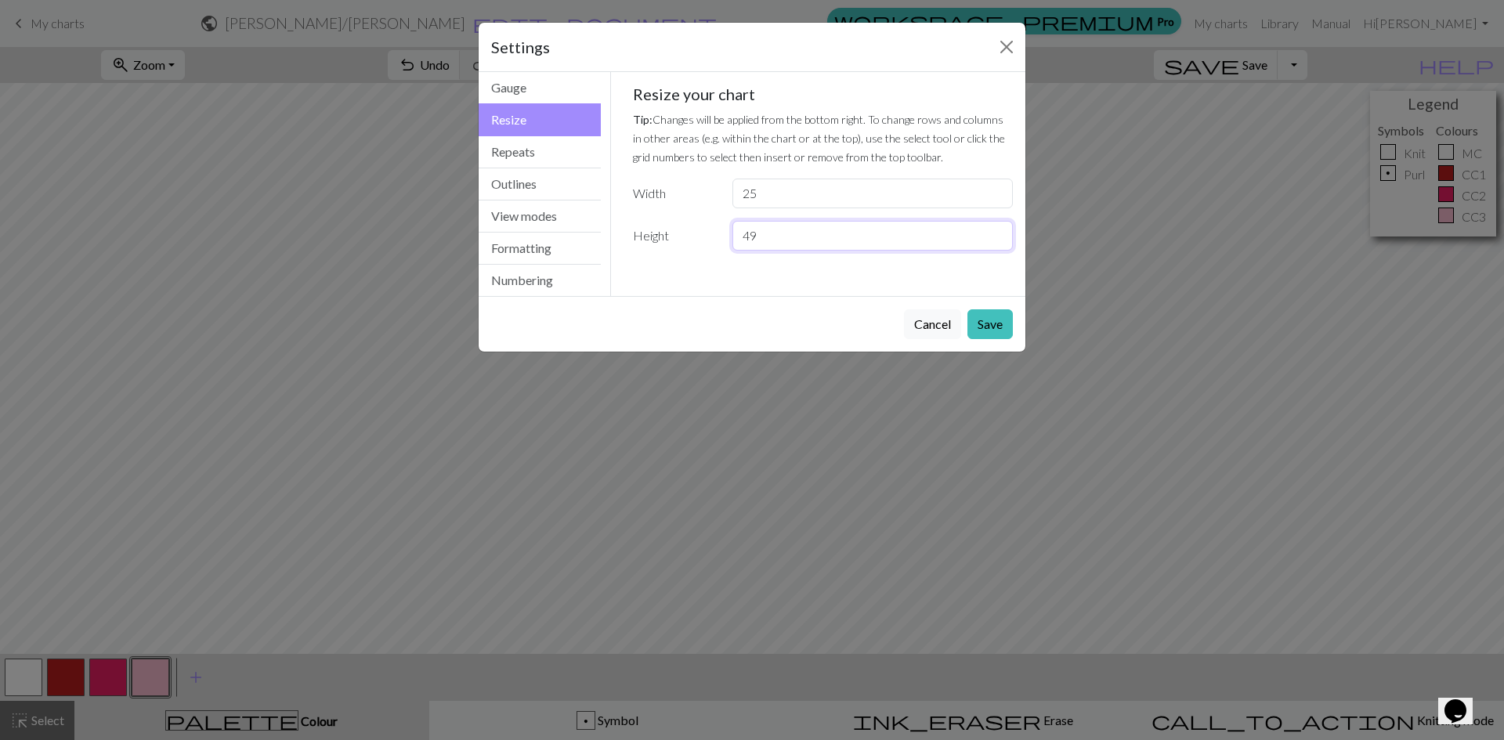
click at [994, 242] on input "49" at bounding box center [872, 236] width 280 height 30
click at [994, 242] on input "48" at bounding box center [872, 236] width 280 height 30
click at [994, 242] on input "47" at bounding box center [872, 236] width 280 height 30
type input "46"
click at [994, 242] on input "46" at bounding box center [872, 236] width 280 height 30
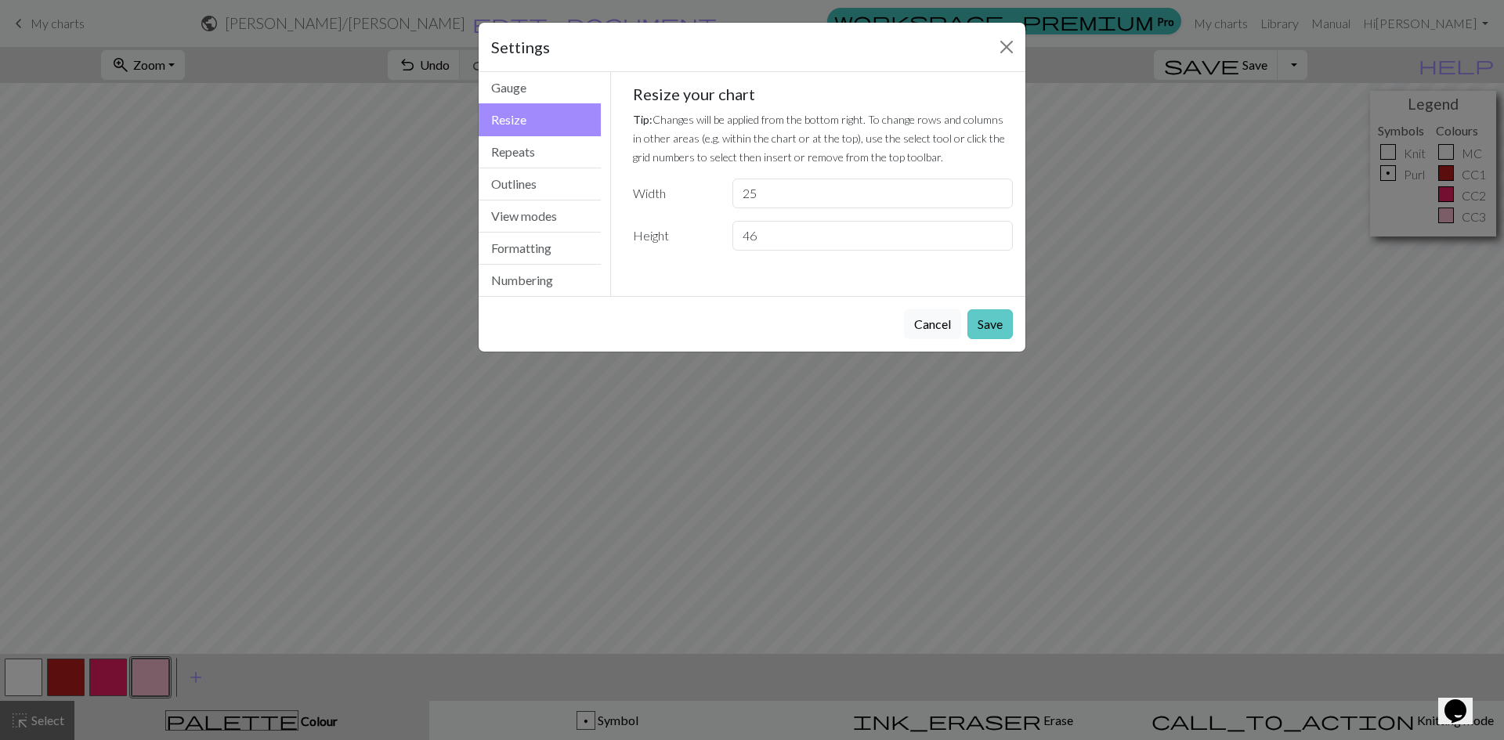
click at [994, 320] on button "Save" at bounding box center [989, 324] width 45 height 30
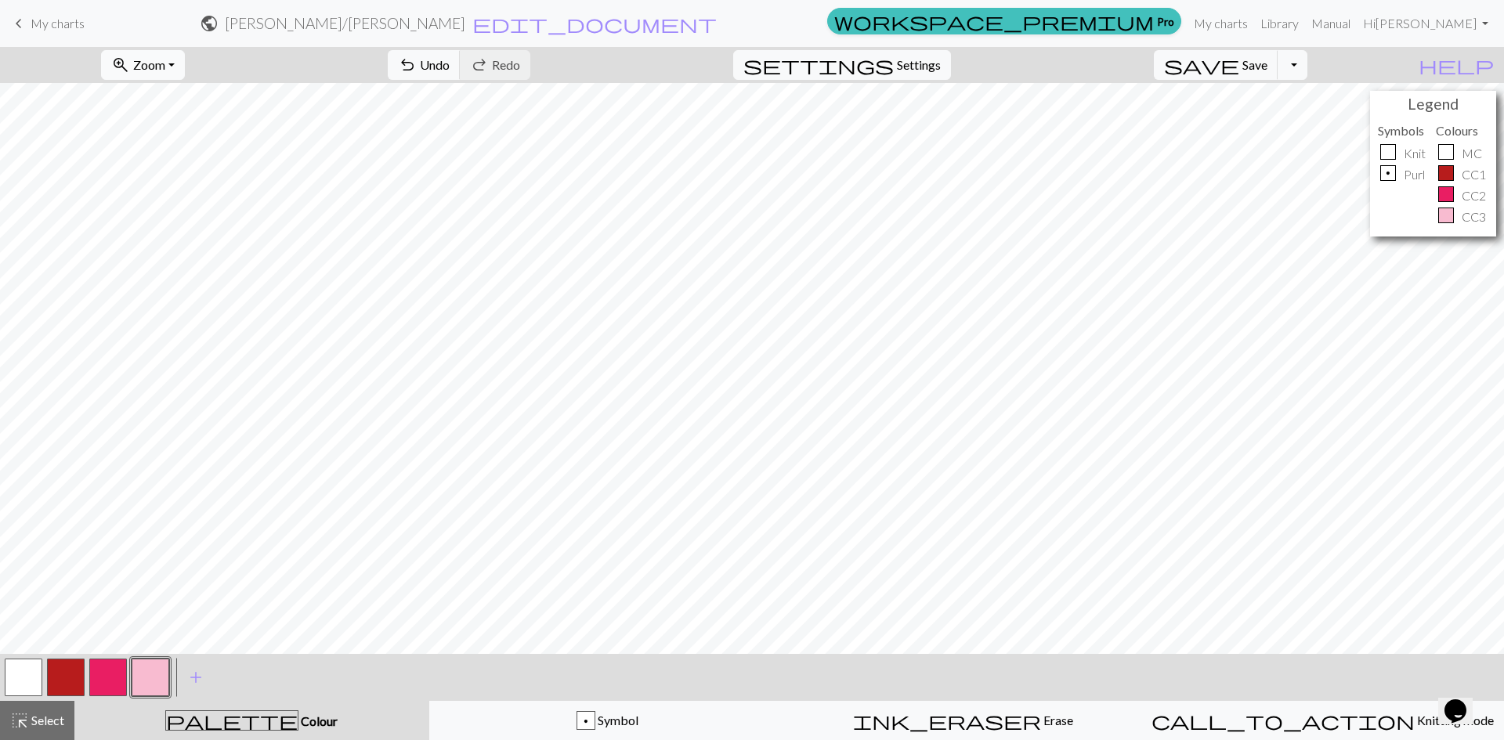
click at [165, 63] on span "Zoom" at bounding box center [149, 64] width 32 height 15
click at [188, 99] on button "Fit all" at bounding box center [164, 99] width 124 height 25
click at [1307, 63] on button "Toggle Dropdown" at bounding box center [1293, 65] width 30 height 30
click at [941, 57] on span "Settings" at bounding box center [919, 65] width 44 height 19
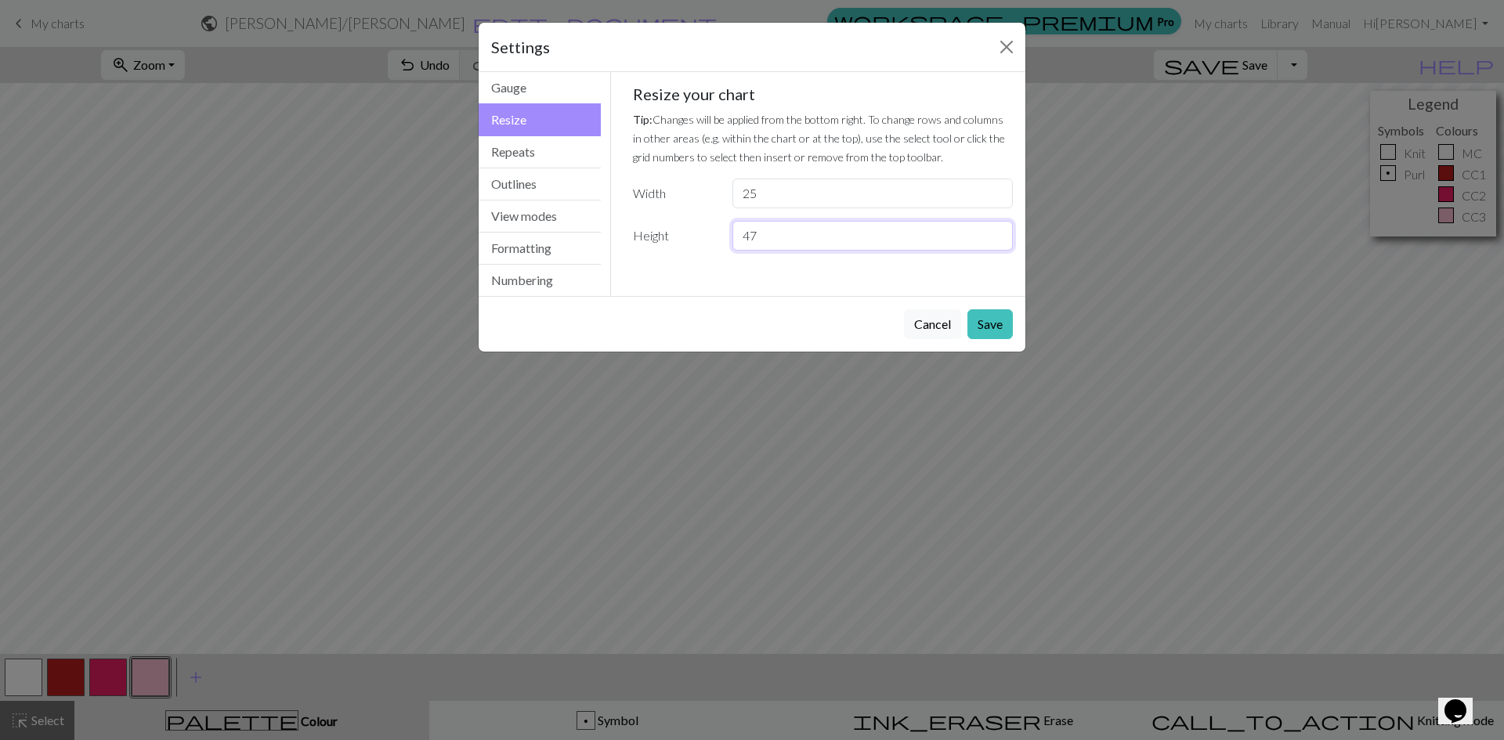
type input "47"
click at [998, 233] on input "47" at bounding box center [872, 236] width 280 height 30
click at [987, 331] on button "Save" at bounding box center [989, 324] width 45 height 30
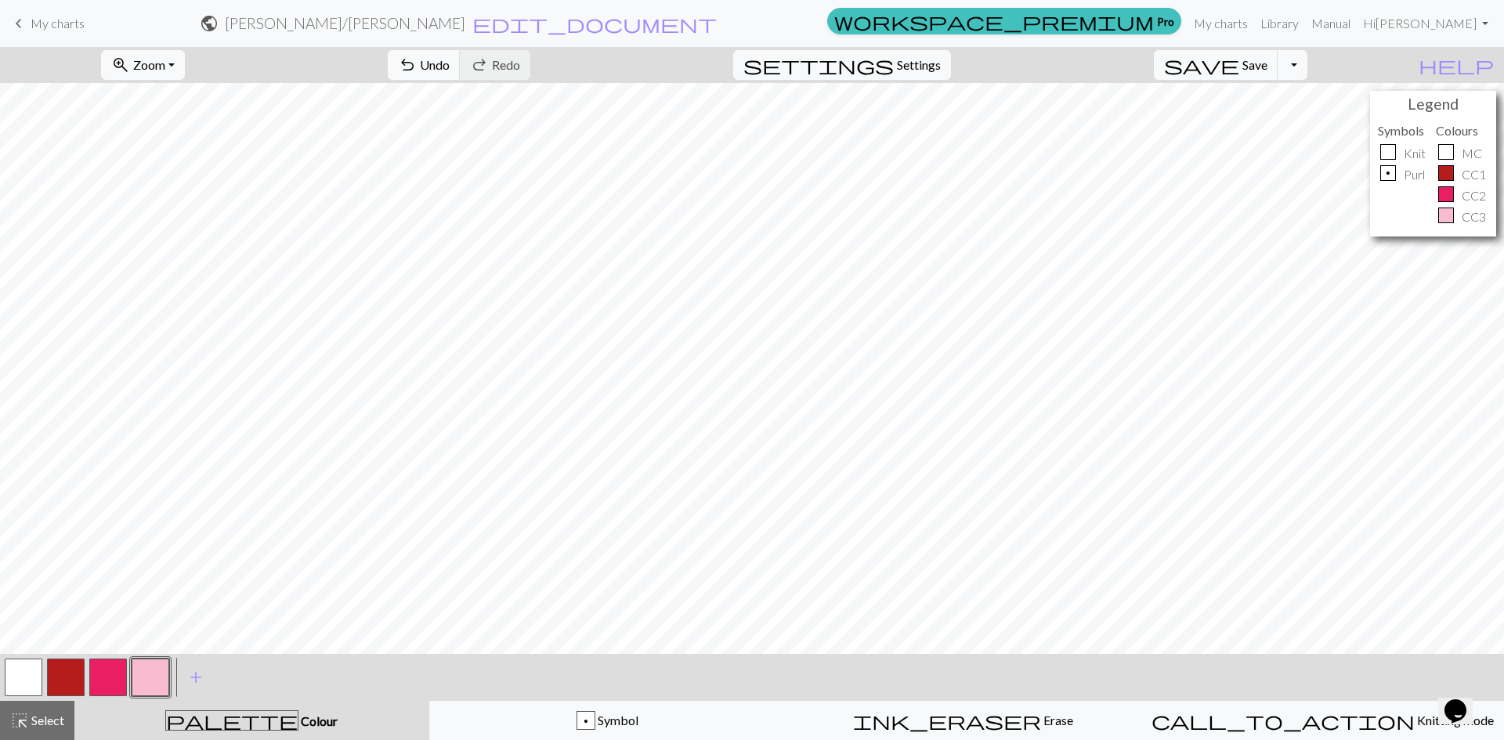
click at [26, 678] on button "button" at bounding box center [24, 678] width 38 height 38
click at [461, 54] on button "undo Undo Undo" at bounding box center [424, 65] width 73 height 30
click at [68, 673] on button "button" at bounding box center [66, 678] width 38 height 38
drag, startPoint x: 26, startPoint y: 680, endPoint x: 57, endPoint y: 655, distance: 40.1
click at [27, 679] on button "button" at bounding box center [24, 678] width 38 height 38
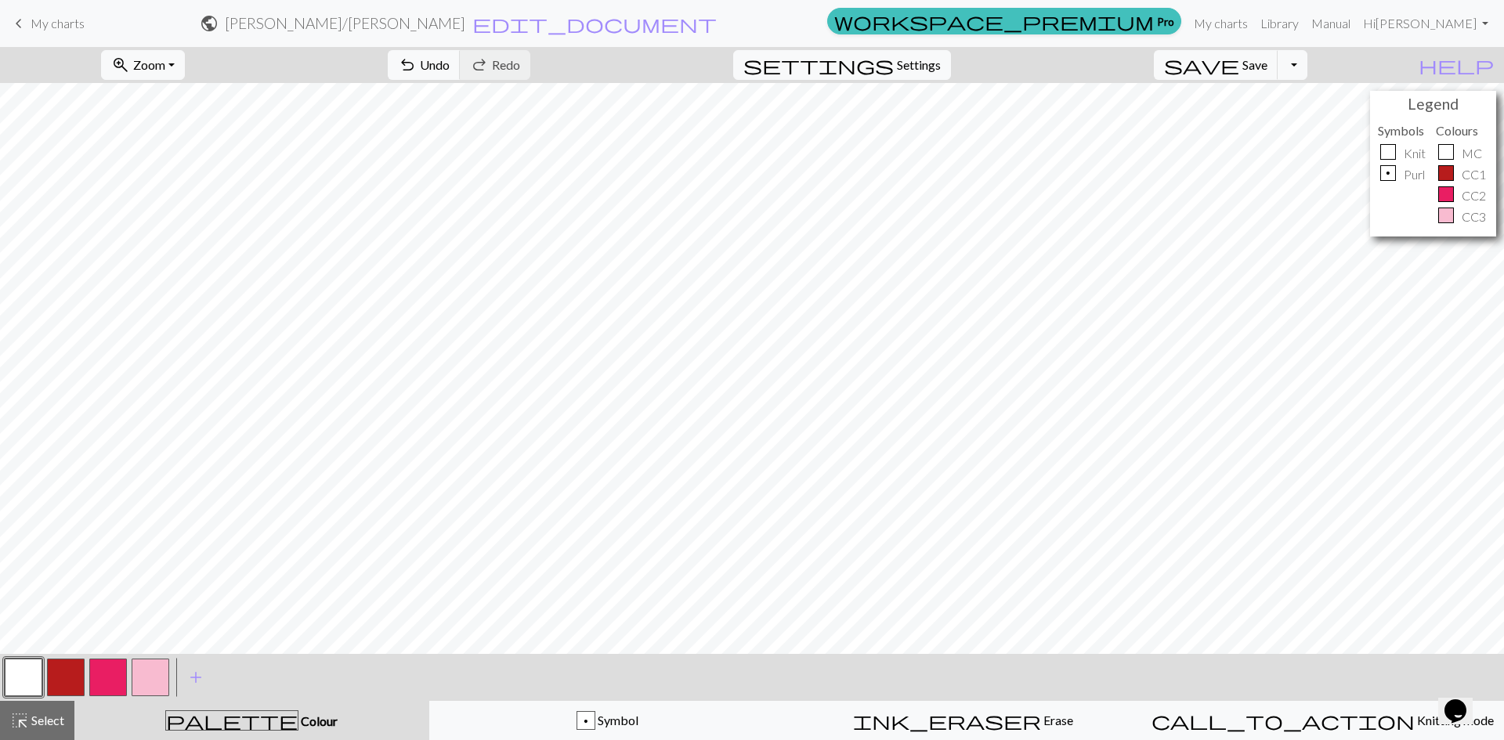
click at [104, 670] on button "button" at bounding box center [108, 678] width 38 height 38
drag, startPoint x: 34, startPoint y: 672, endPoint x: 48, endPoint y: 656, distance: 21.7
click at [33, 671] on button "button" at bounding box center [24, 678] width 38 height 38
click at [450, 60] on span "Undo" at bounding box center [435, 64] width 30 height 15
click at [143, 672] on button "button" at bounding box center [151, 678] width 38 height 38
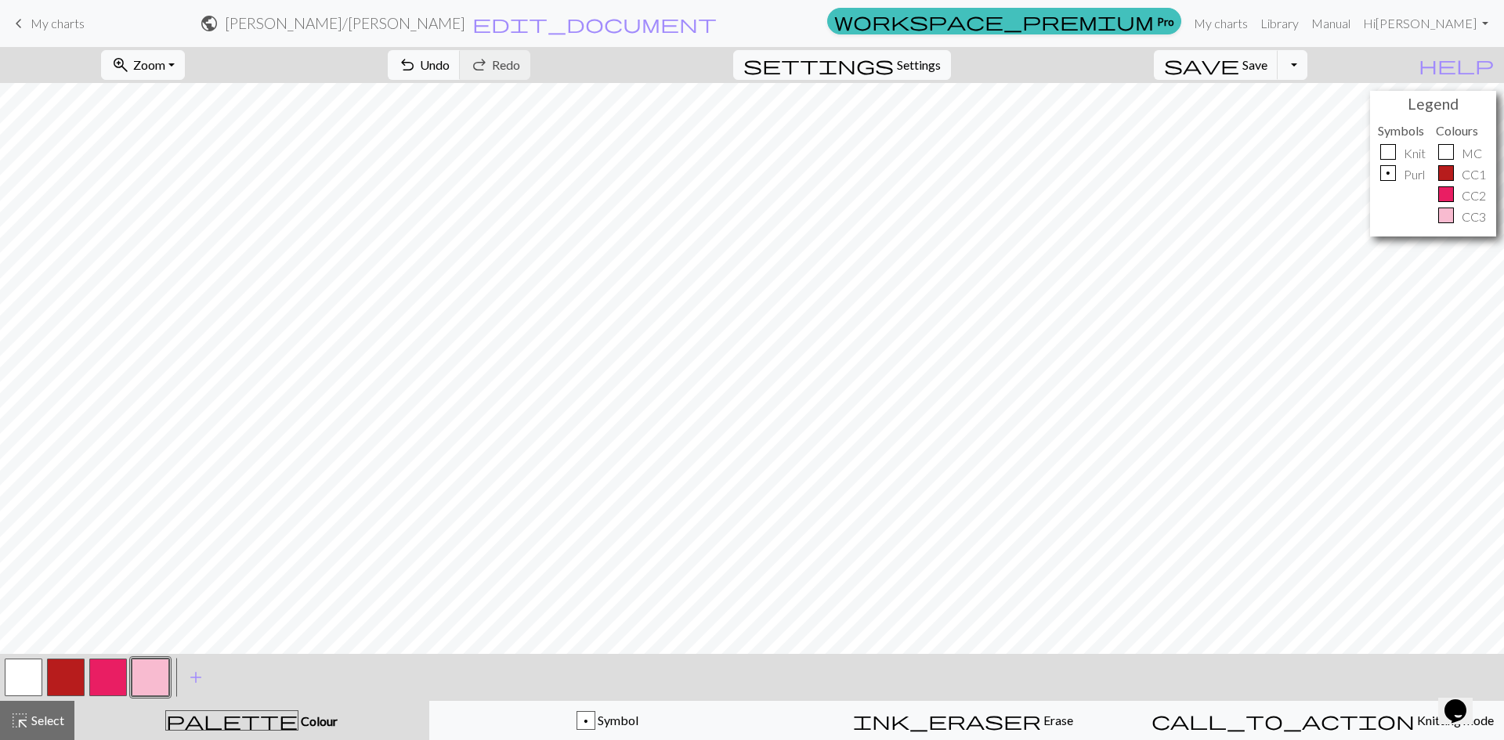
click at [26, 680] on button "button" at bounding box center [24, 678] width 38 height 38
click at [70, 672] on button "button" at bounding box center [66, 678] width 38 height 38
drag, startPoint x: 22, startPoint y: 673, endPoint x: 27, endPoint y: 662, distance: 11.9
click at [22, 671] on button "button" at bounding box center [24, 678] width 38 height 38
drag, startPoint x: 68, startPoint y: 670, endPoint x: 89, endPoint y: 654, distance: 25.7
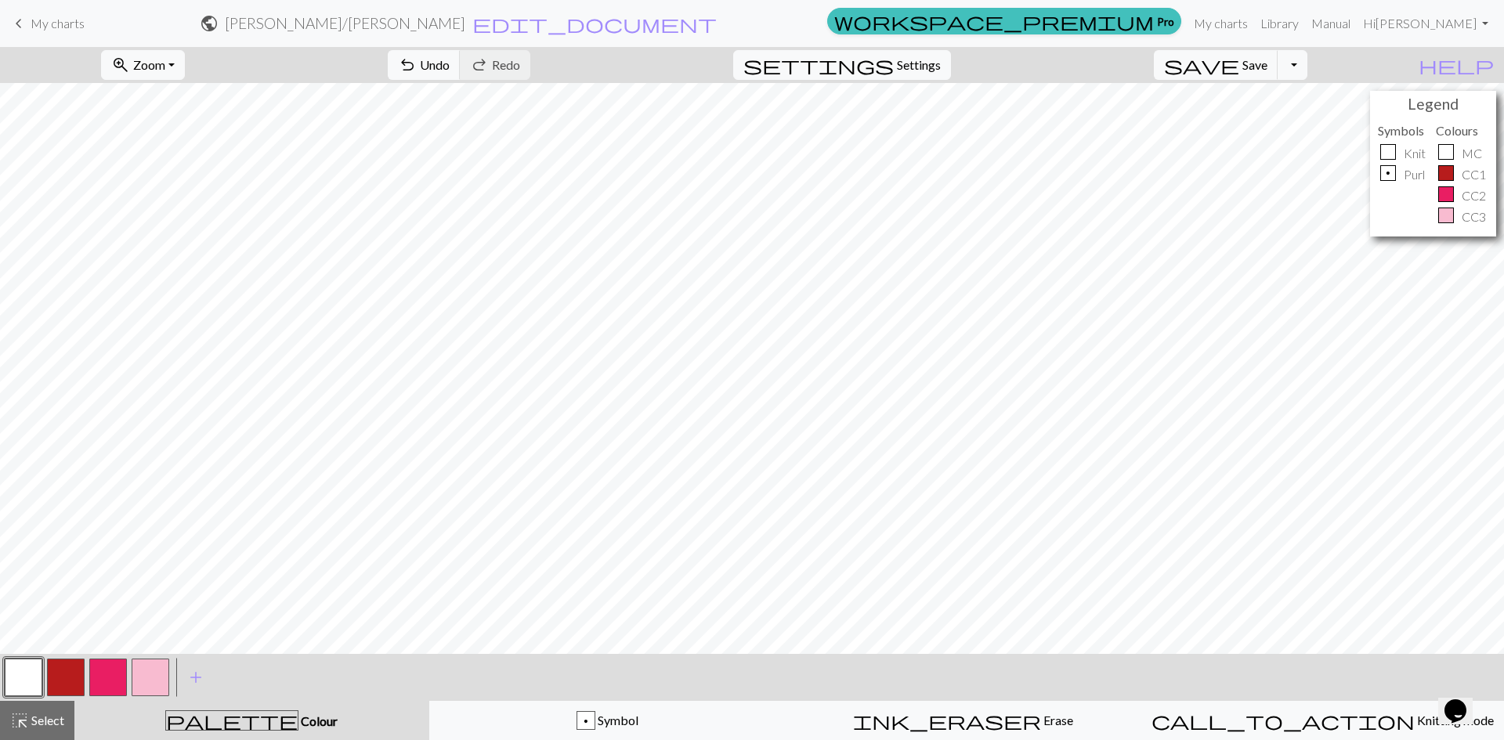
click at [67, 669] on button "button" at bounding box center [66, 678] width 38 height 38
click at [99, 669] on button "button" at bounding box center [108, 678] width 38 height 38
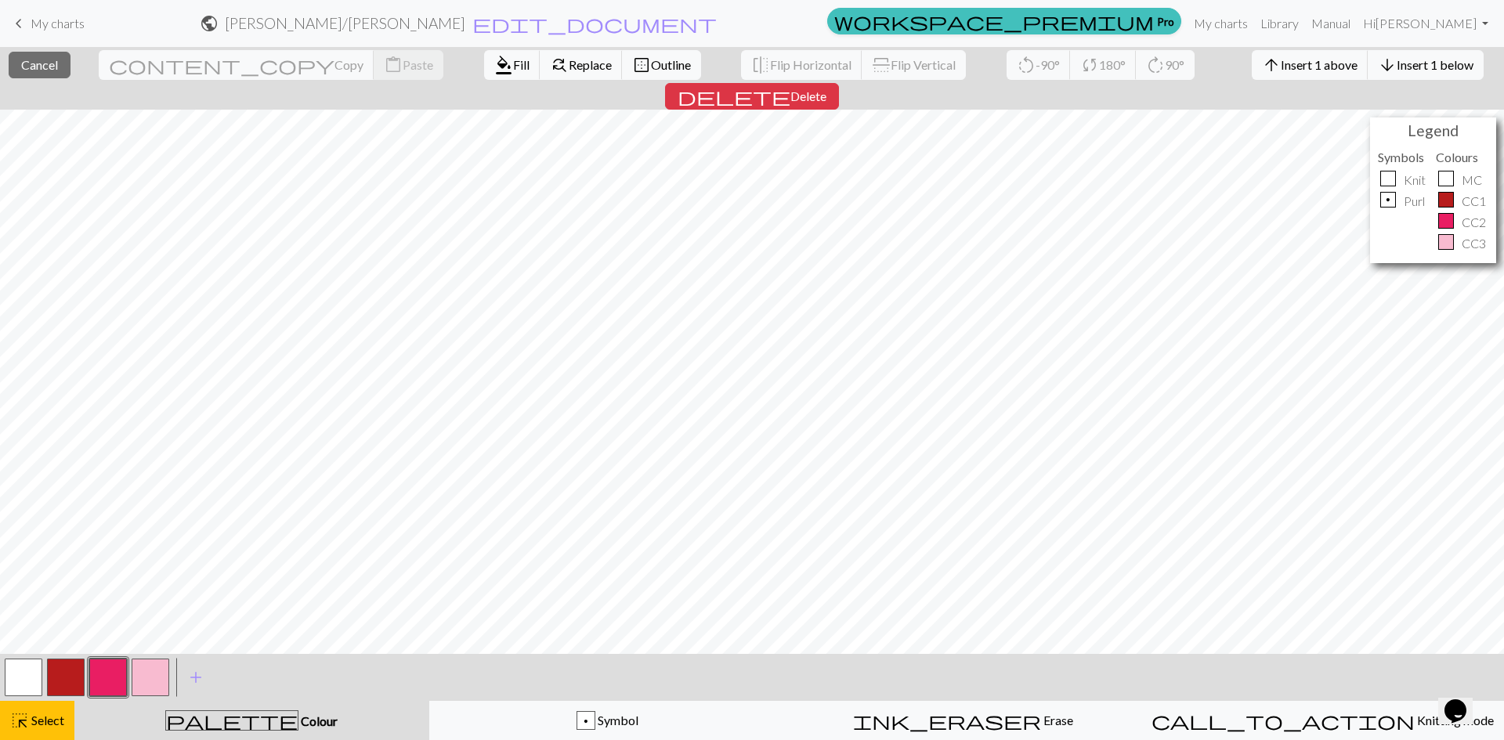
click at [1447, 213] on div at bounding box center [1446, 221] width 16 height 16
click at [106, 673] on button "button" at bounding box center [108, 678] width 38 height 38
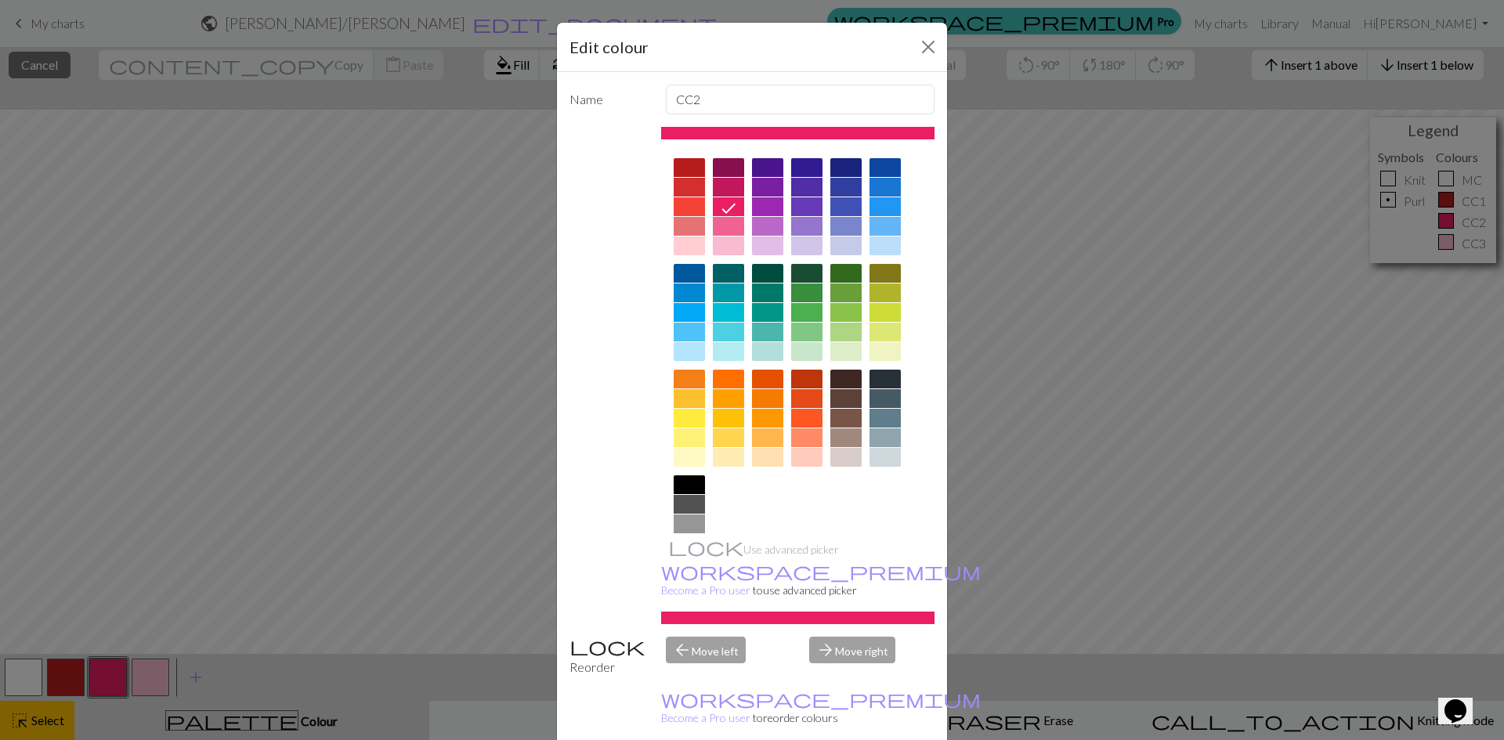
click at [719, 207] on icon at bounding box center [728, 208] width 19 height 19
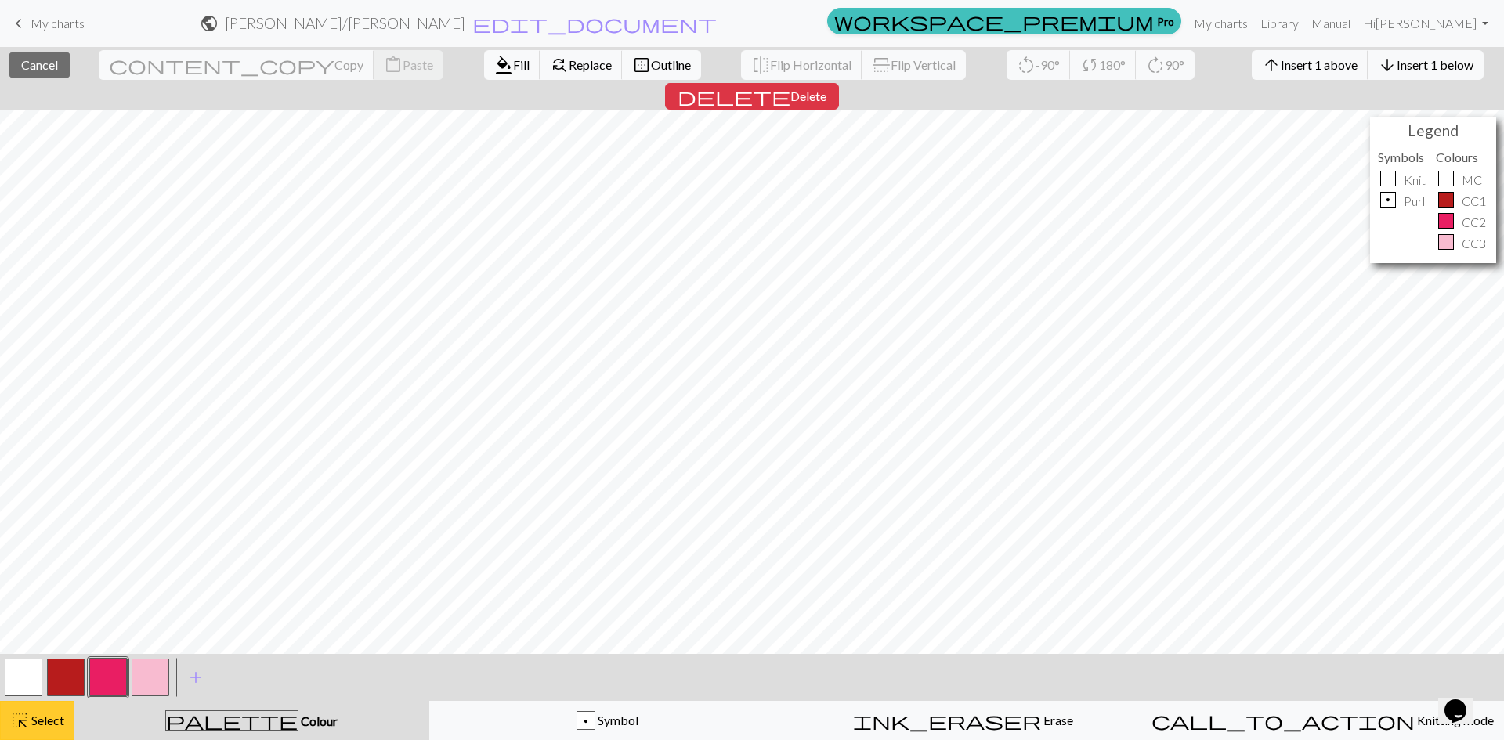
click at [27, 728] on span "highlight_alt" at bounding box center [19, 721] width 19 height 22
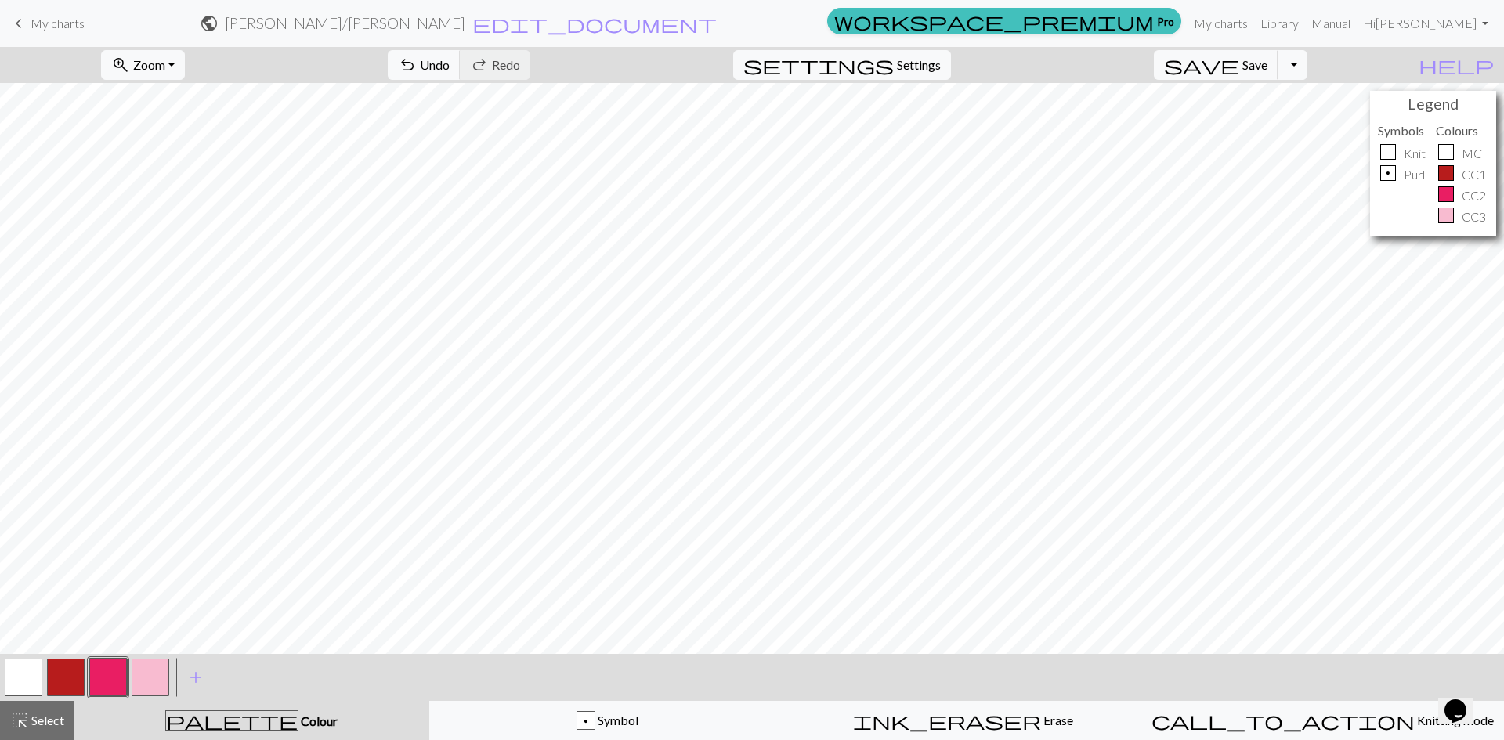
click at [18, 670] on button "button" at bounding box center [24, 678] width 38 height 38
click at [144, 674] on button "button" at bounding box center [151, 678] width 38 height 38
click at [11, 673] on button "button" at bounding box center [24, 678] width 38 height 38
click at [156, 677] on button "button" at bounding box center [151, 678] width 38 height 38
click at [96, 675] on button "button" at bounding box center [108, 678] width 38 height 38
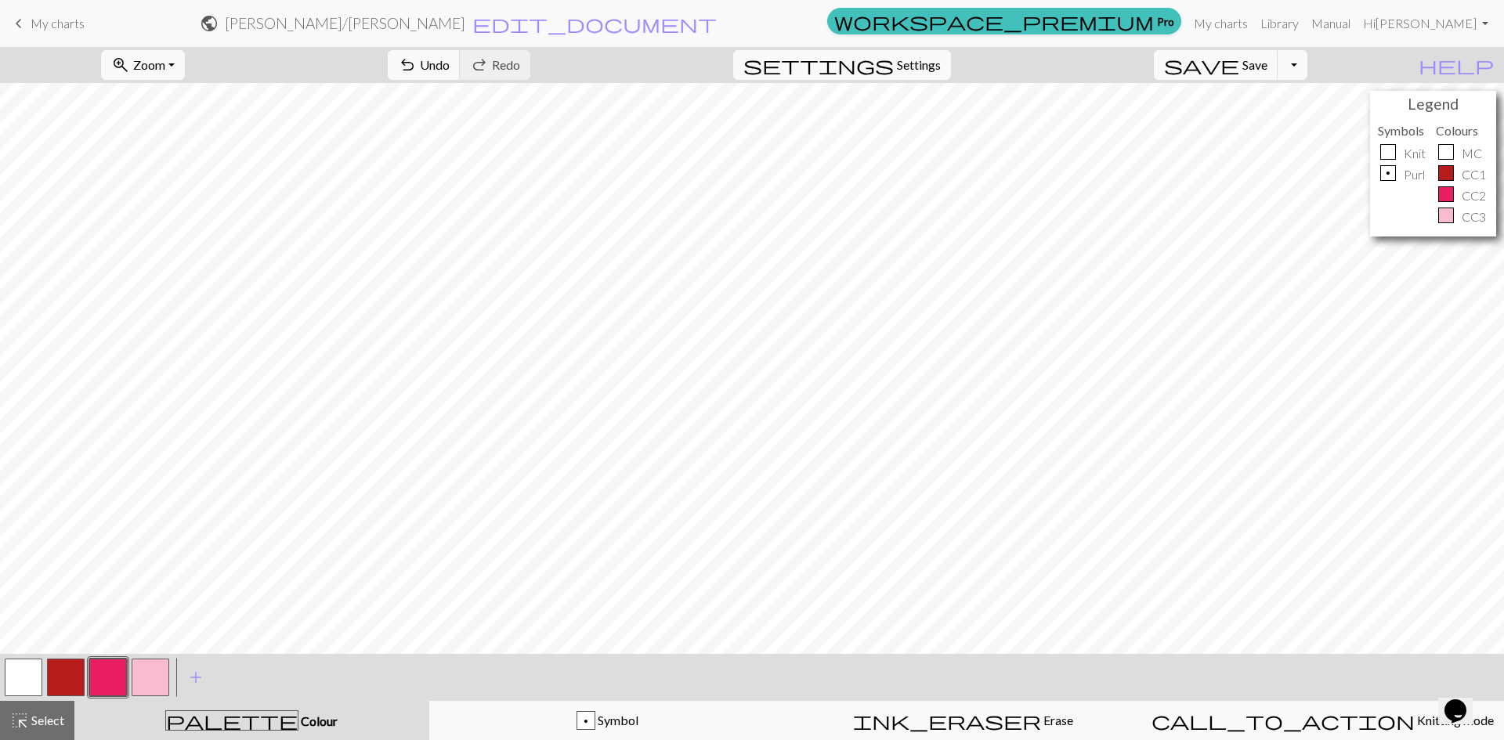
click at [67, 681] on button "button" at bounding box center [66, 678] width 38 height 38
click at [144, 683] on button "button" at bounding box center [151, 678] width 38 height 38
drag, startPoint x: 103, startPoint y: 676, endPoint x: 125, endPoint y: 658, distance: 29.0
click at [103, 675] on button "button" at bounding box center [108, 678] width 38 height 38
click at [65, 672] on button "button" at bounding box center [66, 678] width 38 height 38
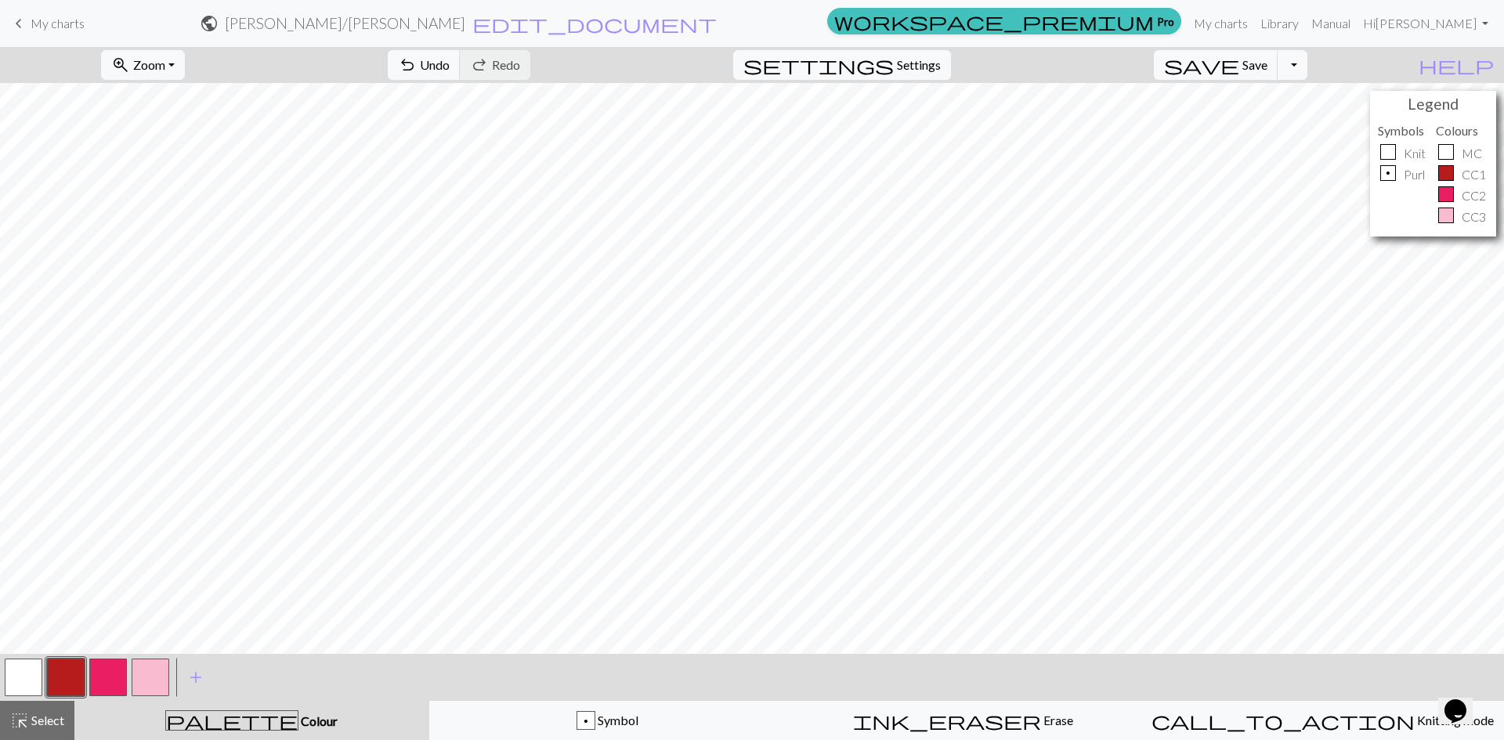
drag, startPoint x: 144, startPoint y: 682, endPoint x: 269, endPoint y: 660, distance: 126.5
click at [144, 679] on button "button" at bounding box center [151, 678] width 38 height 38
click at [1307, 71] on button "Toggle Dropdown" at bounding box center [1293, 65] width 30 height 30
click at [1278, 121] on button "save_alt Download" at bounding box center [1177, 124] width 258 height 25
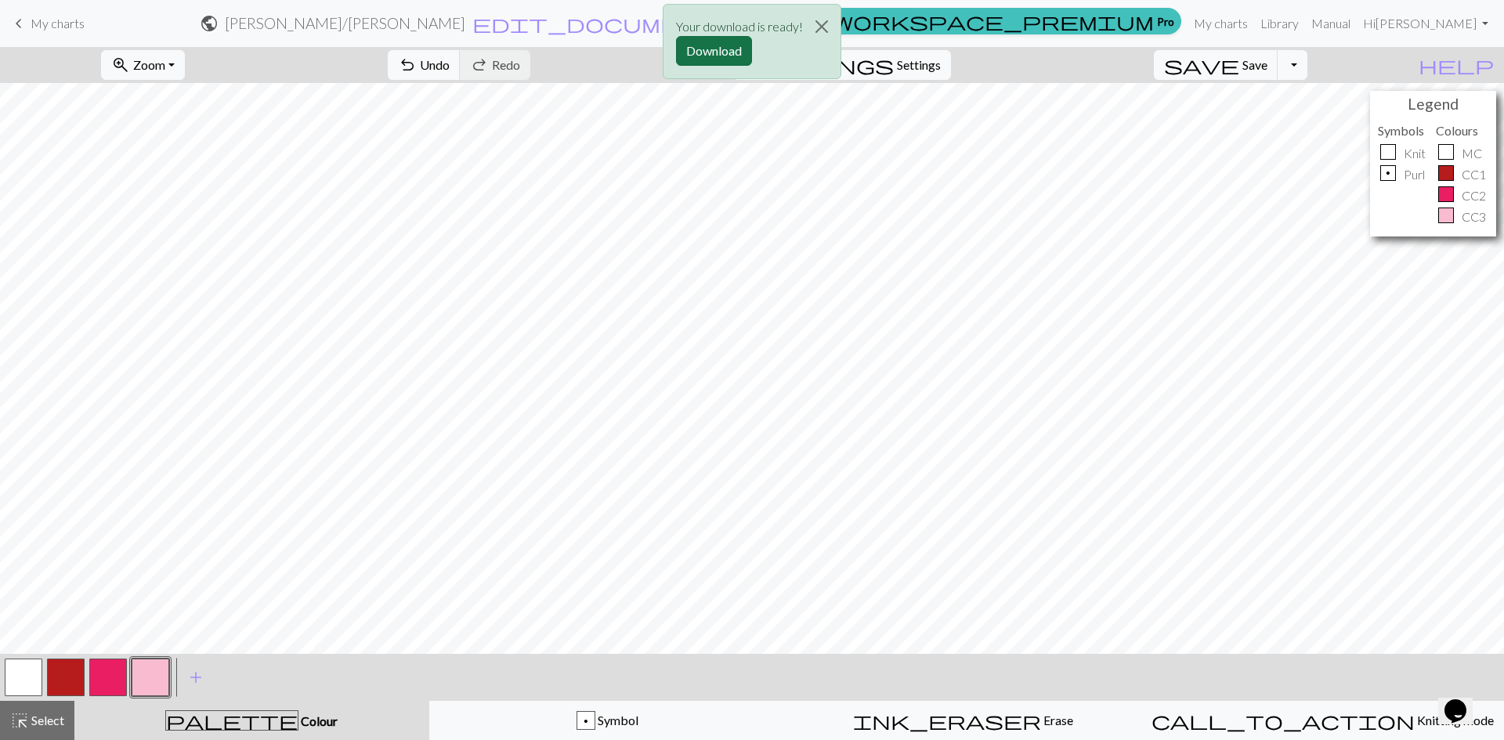
click at [706, 49] on button "Download" at bounding box center [714, 51] width 76 height 30
click at [1239, 66] on span "save" at bounding box center [1201, 65] width 75 height 22
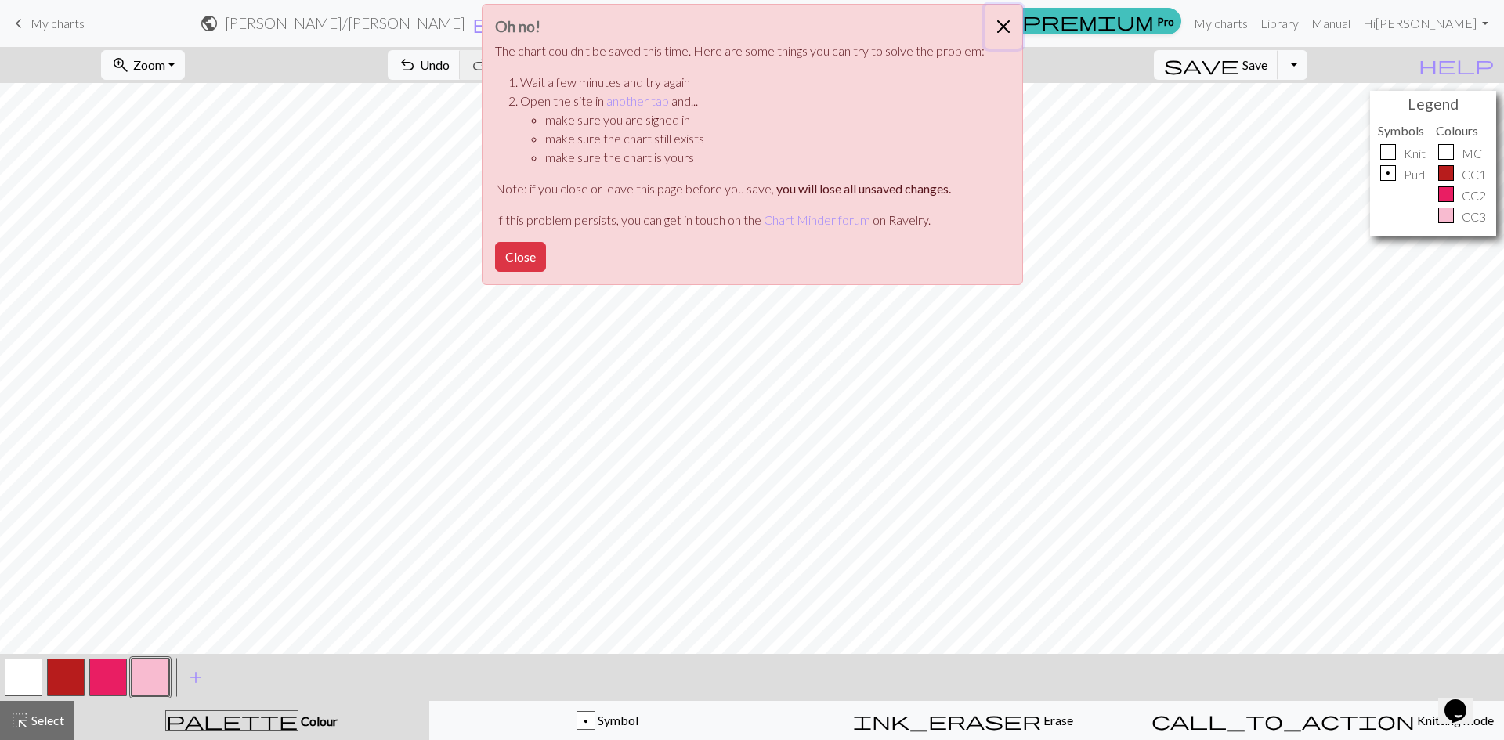
drag, startPoint x: 994, startPoint y: 27, endPoint x: 955, endPoint y: 0, distance: 47.8
click at [992, 27] on button "Close" at bounding box center [1004, 27] width 38 height 44
